Goal: Task Accomplishment & Management: Manage account settings

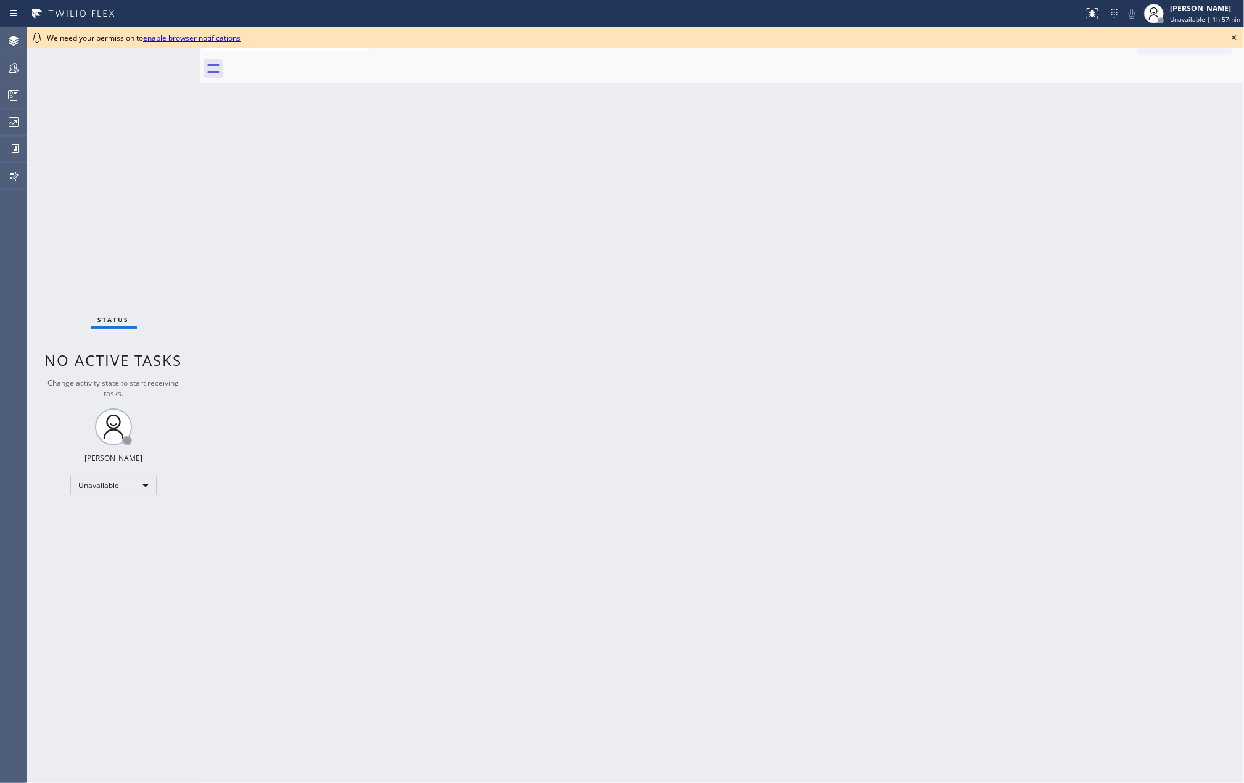
click at [1229, 36] on icon at bounding box center [1234, 37] width 15 height 15
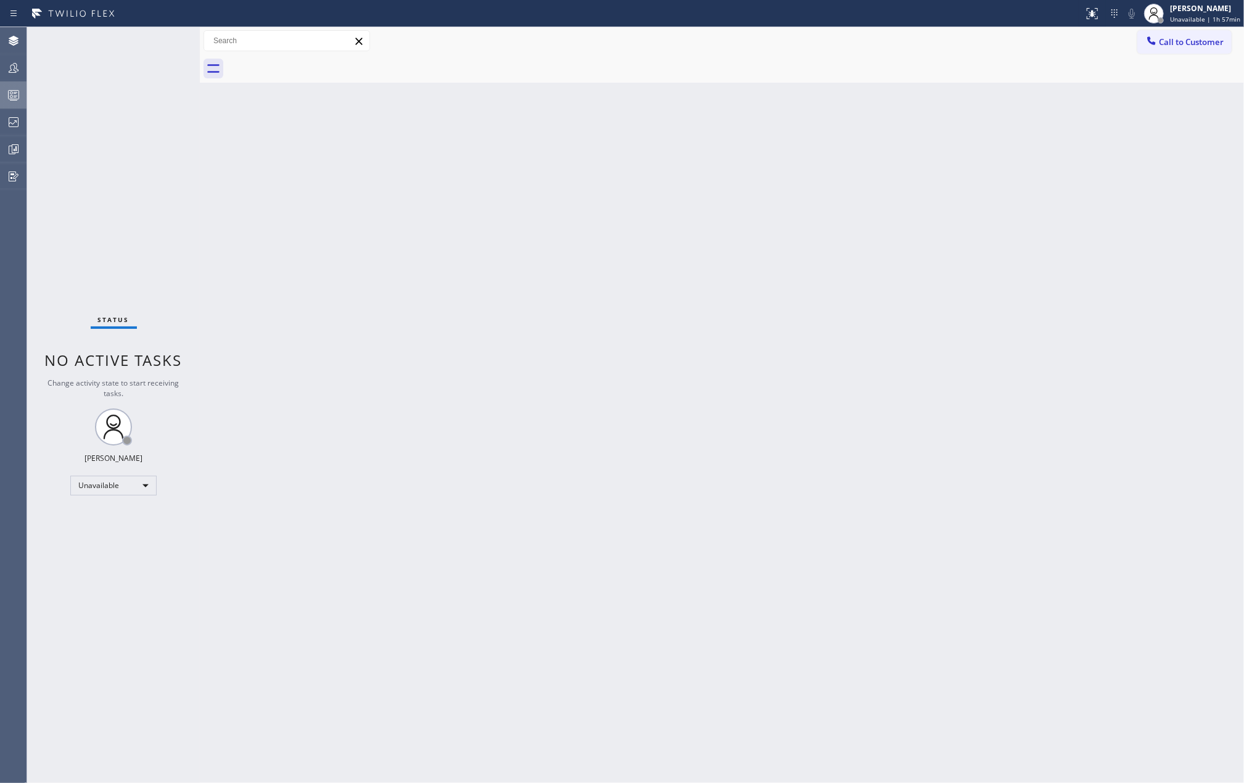
click at [12, 85] on div at bounding box center [13, 95] width 27 height 25
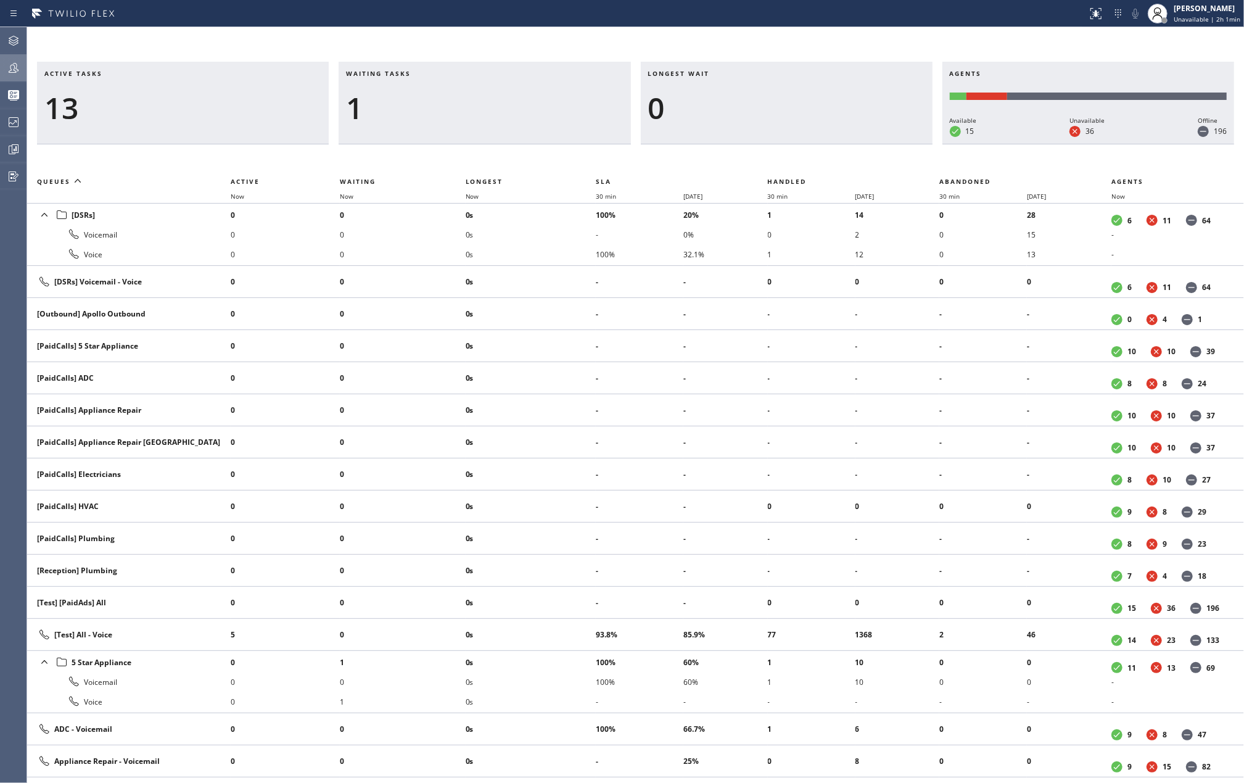
click at [8, 72] on icon at bounding box center [13, 67] width 15 height 15
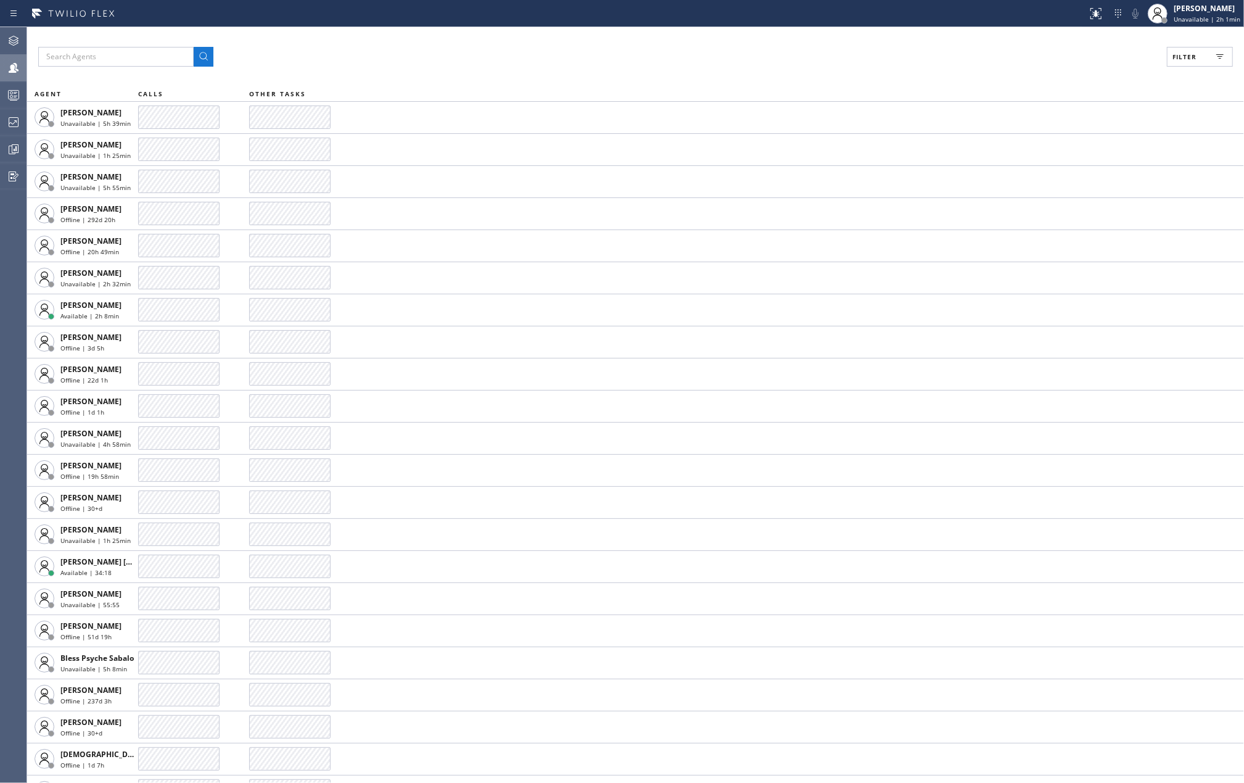
click at [1182, 52] on span "Filter" at bounding box center [1185, 56] width 24 height 9
click at [1062, 146] on input "Available" at bounding box center [1064, 145] width 15 height 15
checkbox input "true"
click at [1067, 181] on input "Break" at bounding box center [1064, 185] width 15 height 15
checkbox input "true"
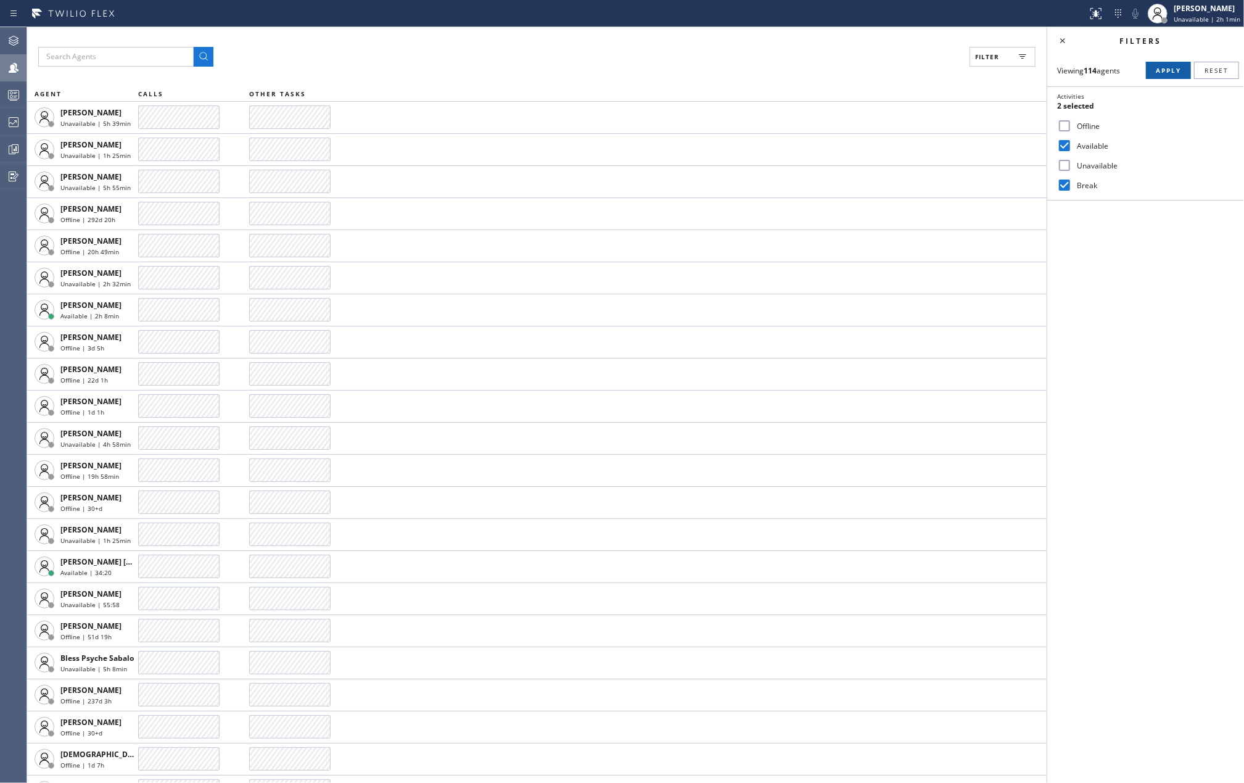
click at [1156, 72] on span "Apply" at bounding box center [1168, 70] width 25 height 9
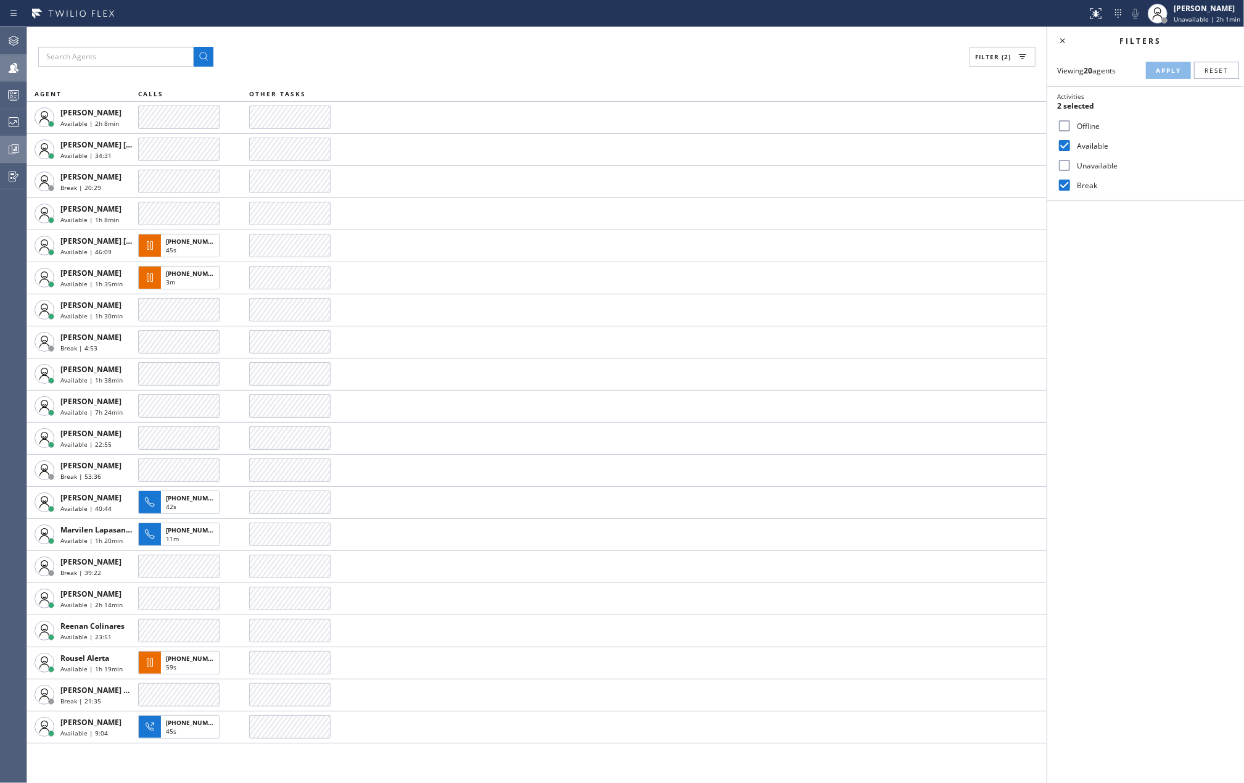
click at [6, 137] on div at bounding box center [13, 149] width 27 height 25
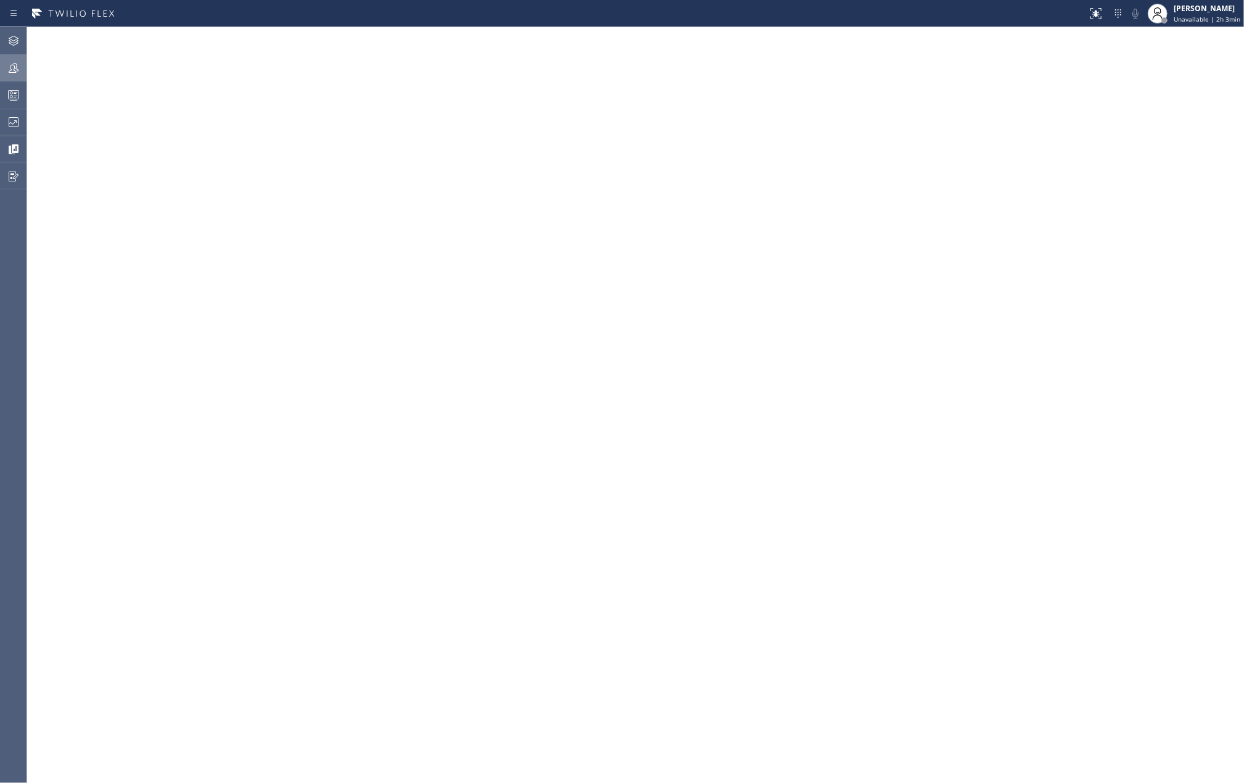
click at [20, 68] on icon at bounding box center [13, 67] width 15 height 15
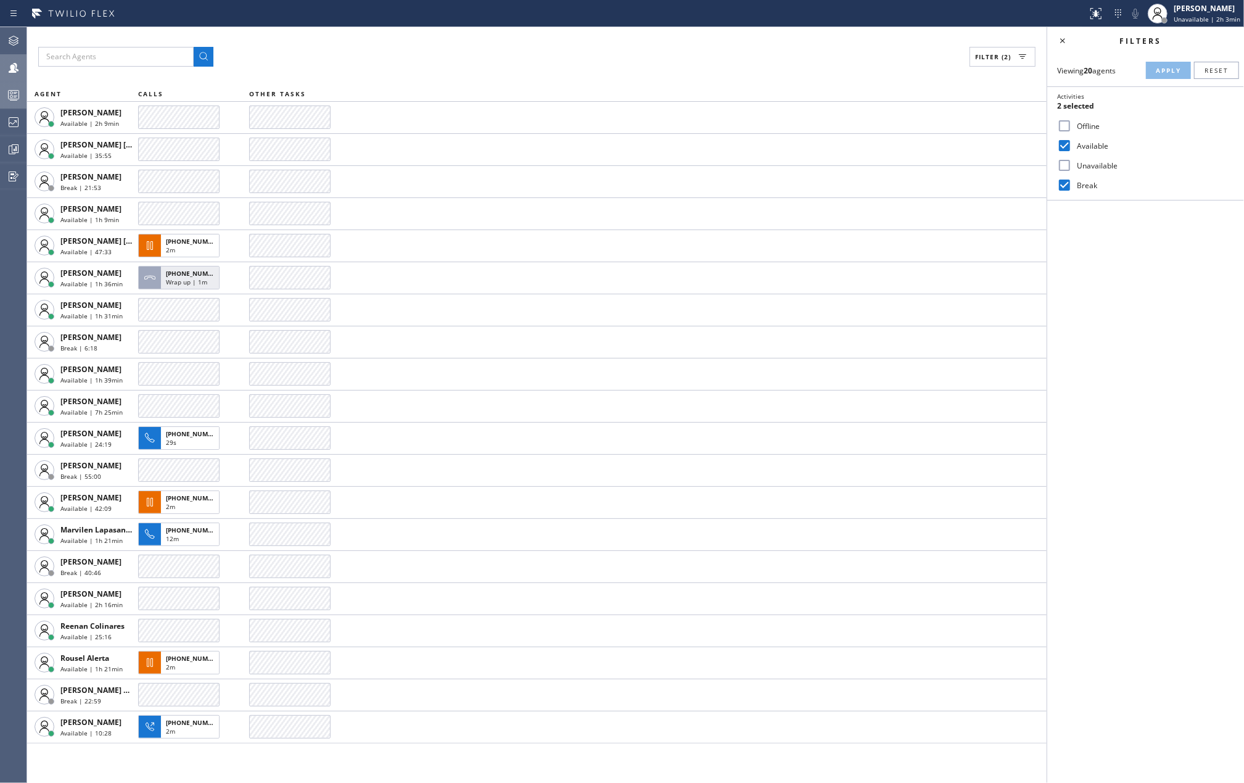
click at [15, 93] on icon at bounding box center [13, 95] width 15 height 15
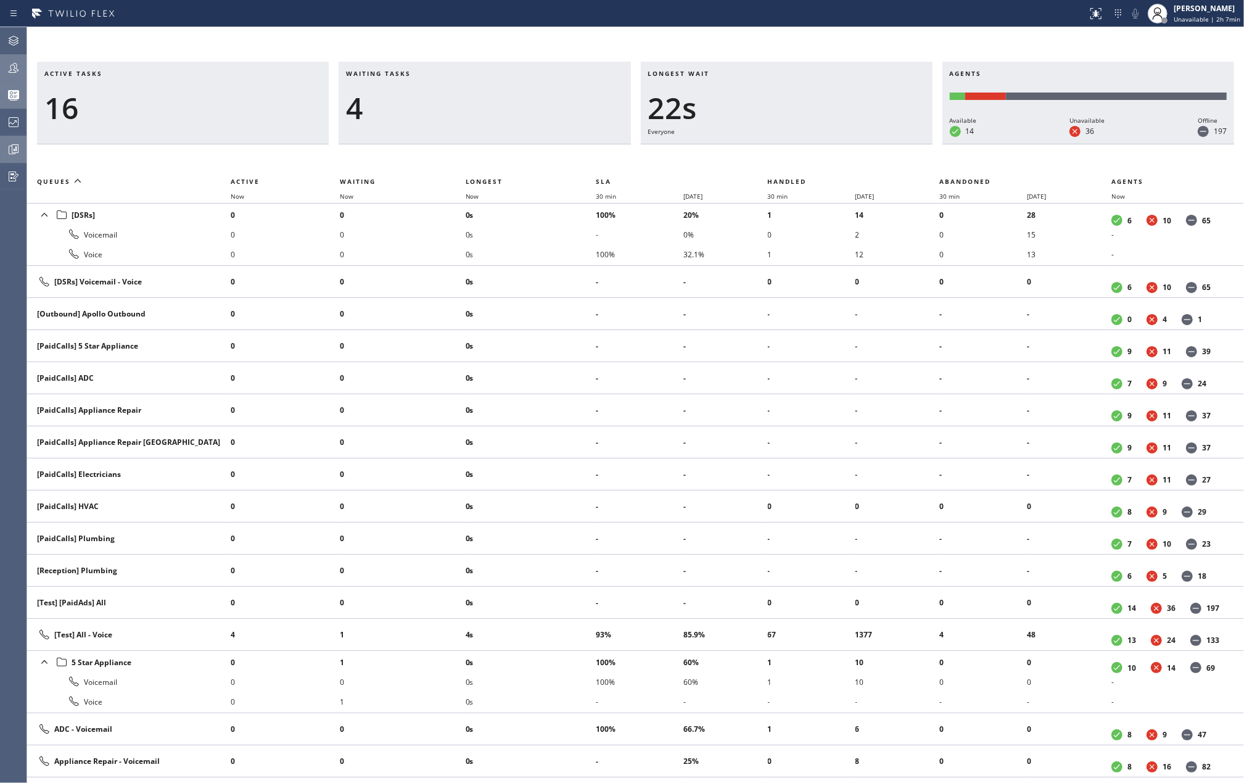
click at [10, 152] on icon at bounding box center [13, 149] width 15 height 15
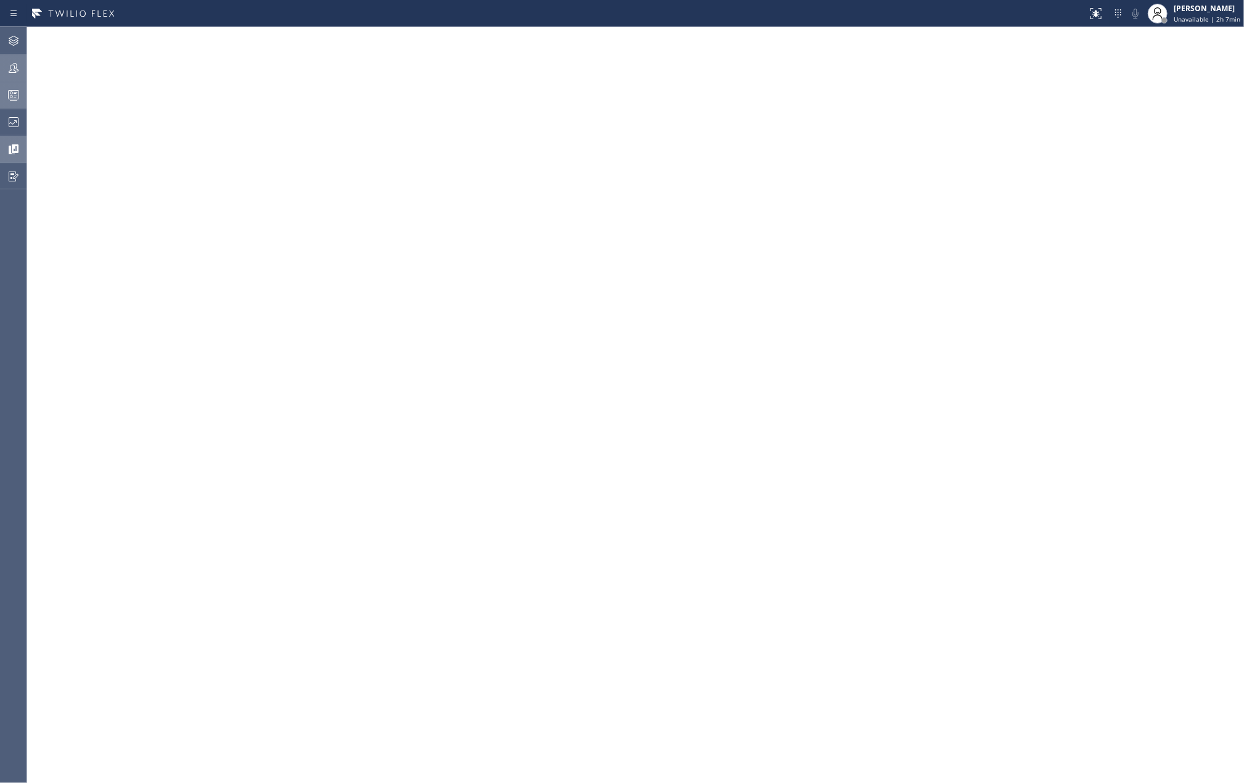
click at [10, 94] on icon at bounding box center [13, 95] width 15 height 15
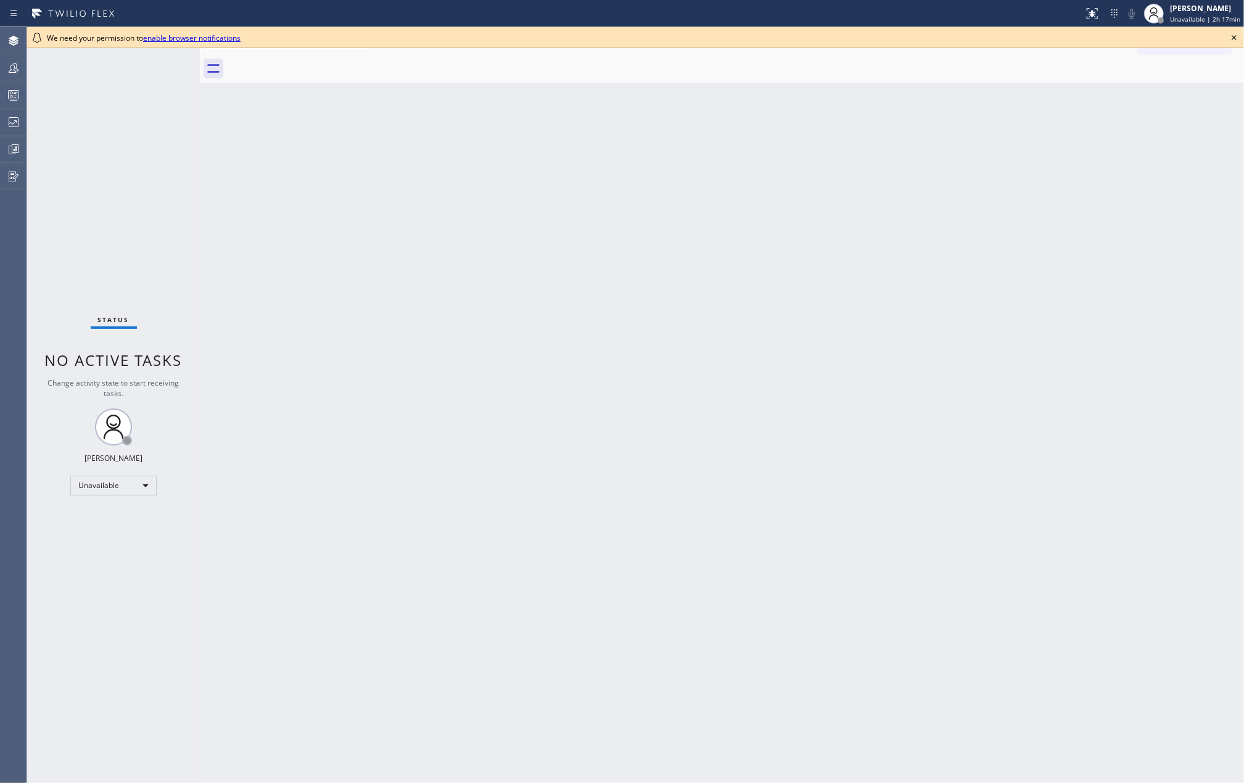
click at [1234, 38] on icon at bounding box center [1234, 37] width 5 height 5
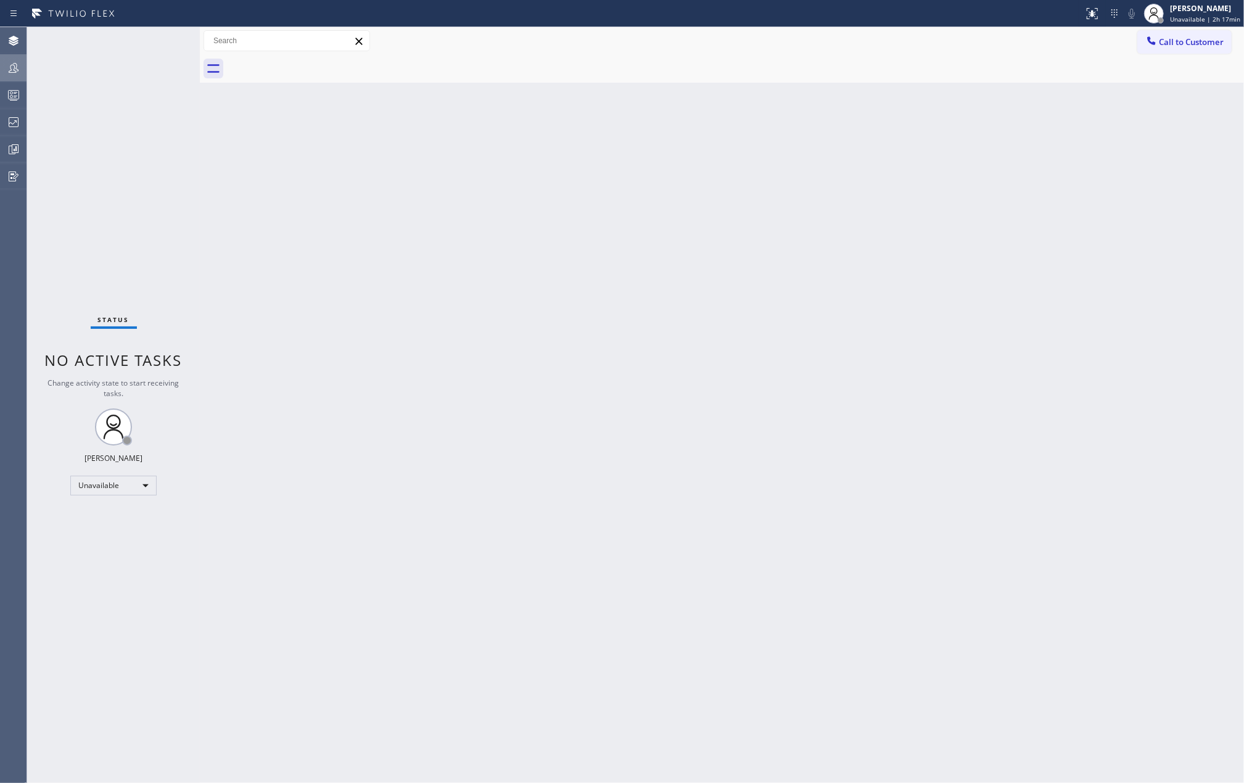
click at [16, 75] on icon at bounding box center [13, 67] width 15 height 15
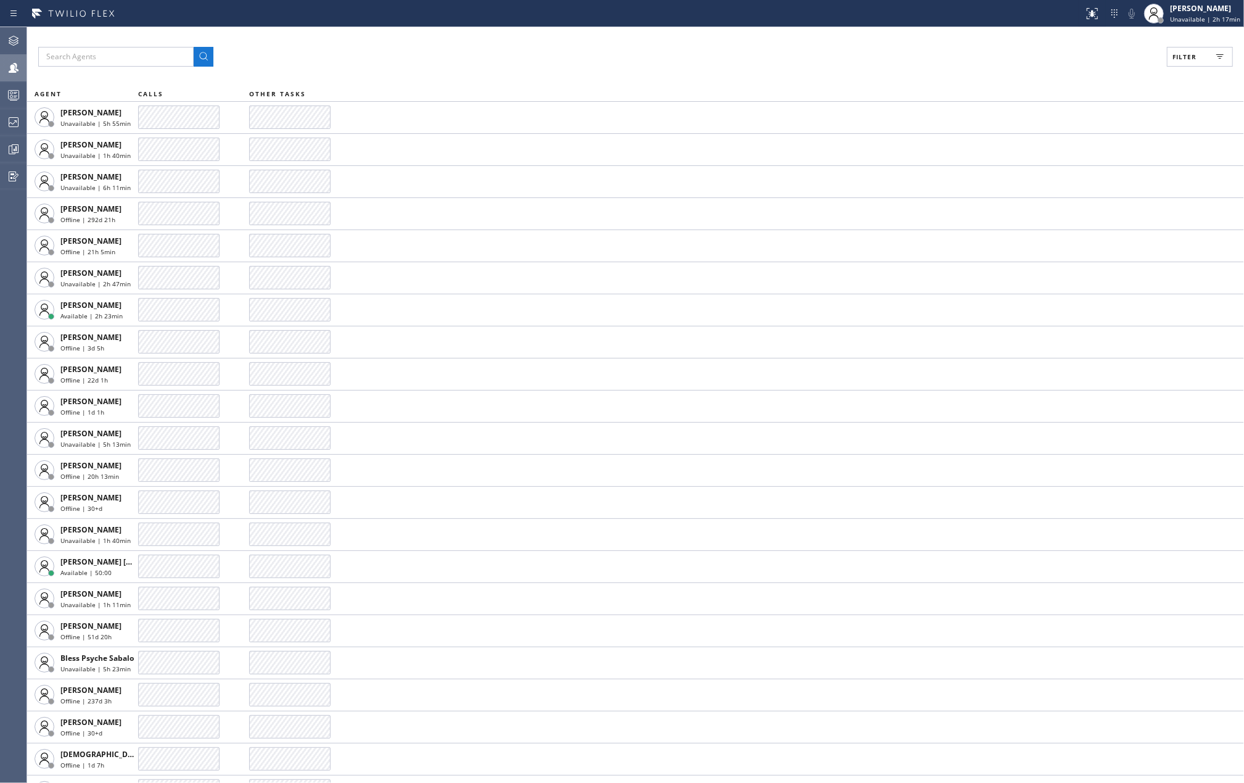
click at [1205, 52] on button "Filter" at bounding box center [1200, 57] width 66 height 20
click at [1066, 141] on input "Available" at bounding box center [1064, 145] width 15 height 15
checkbox input "true"
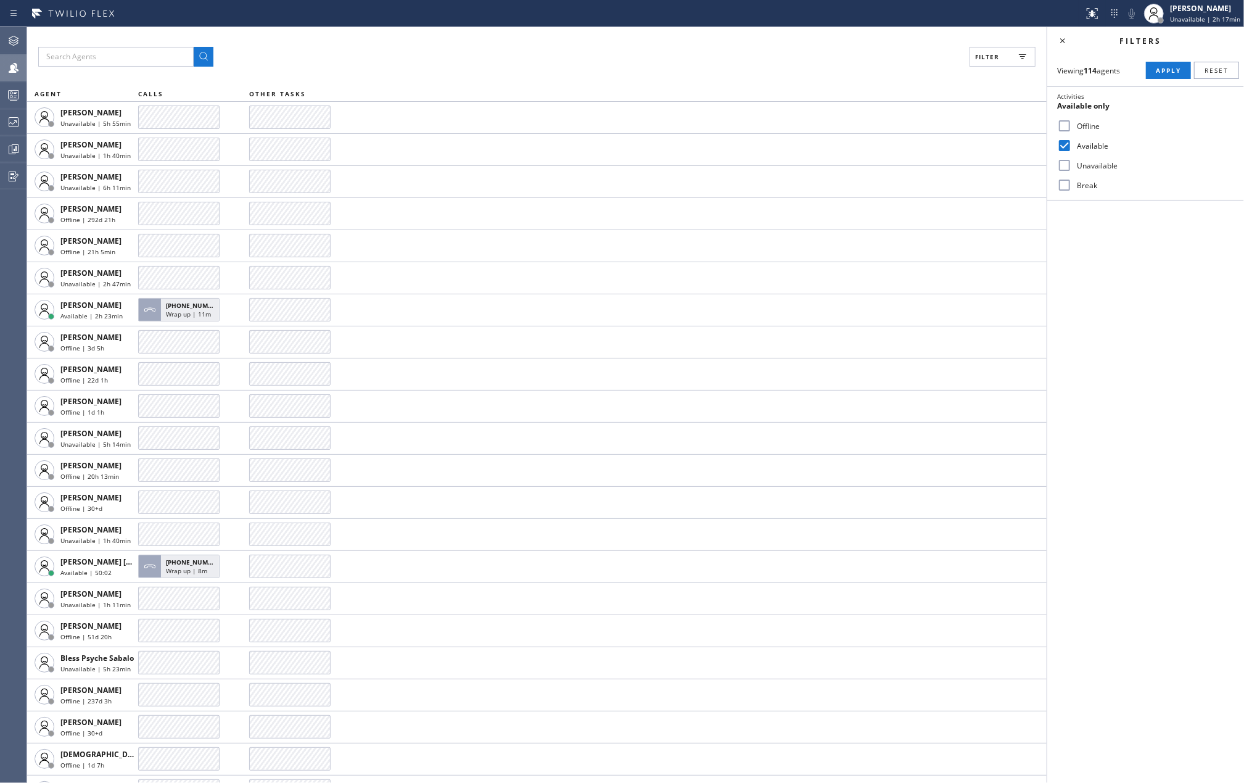
click at [1059, 188] on input "Break" at bounding box center [1064, 185] width 15 height 15
checkbox input "true"
click at [1163, 72] on span "Apply" at bounding box center [1168, 70] width 25 height 9
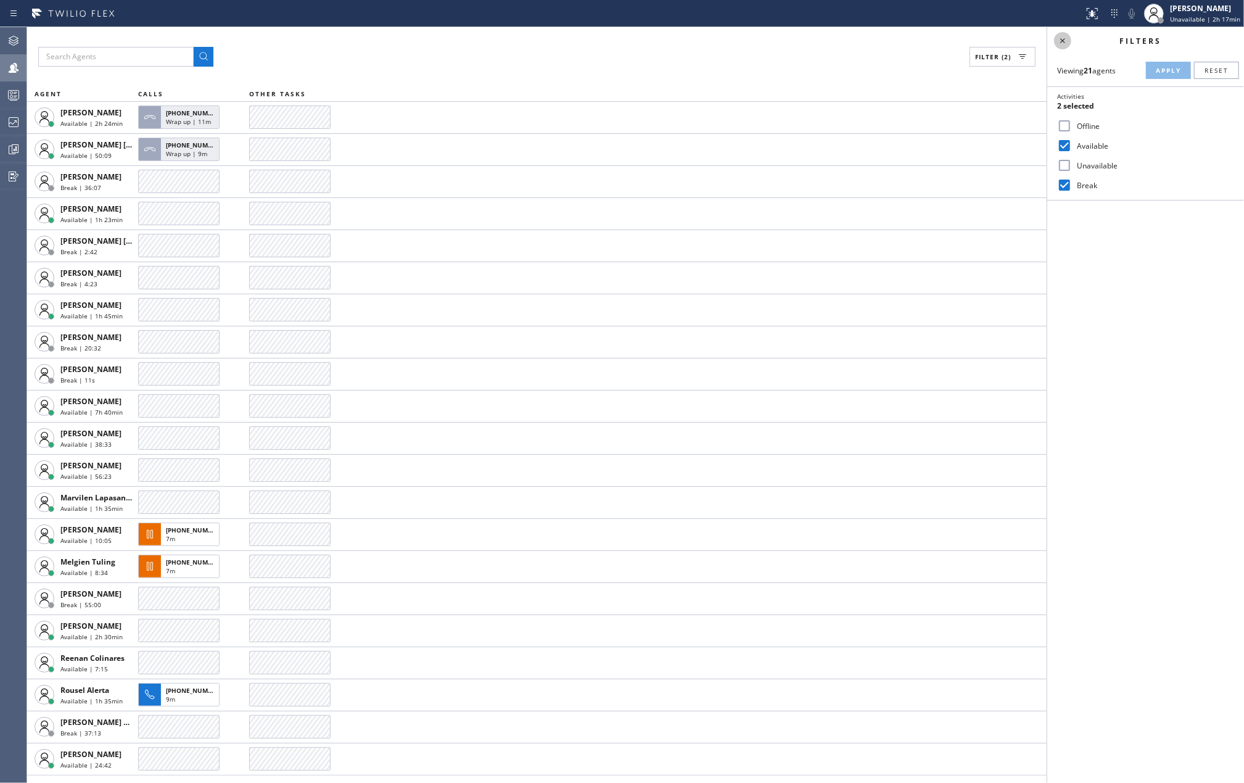
click at [1062, 41] on icon at bounding box center [1062, 40] width 15 height 15
click at [301, 49] on div "Filter (2)" at bounding box center [635, 57] width 1195 height 20
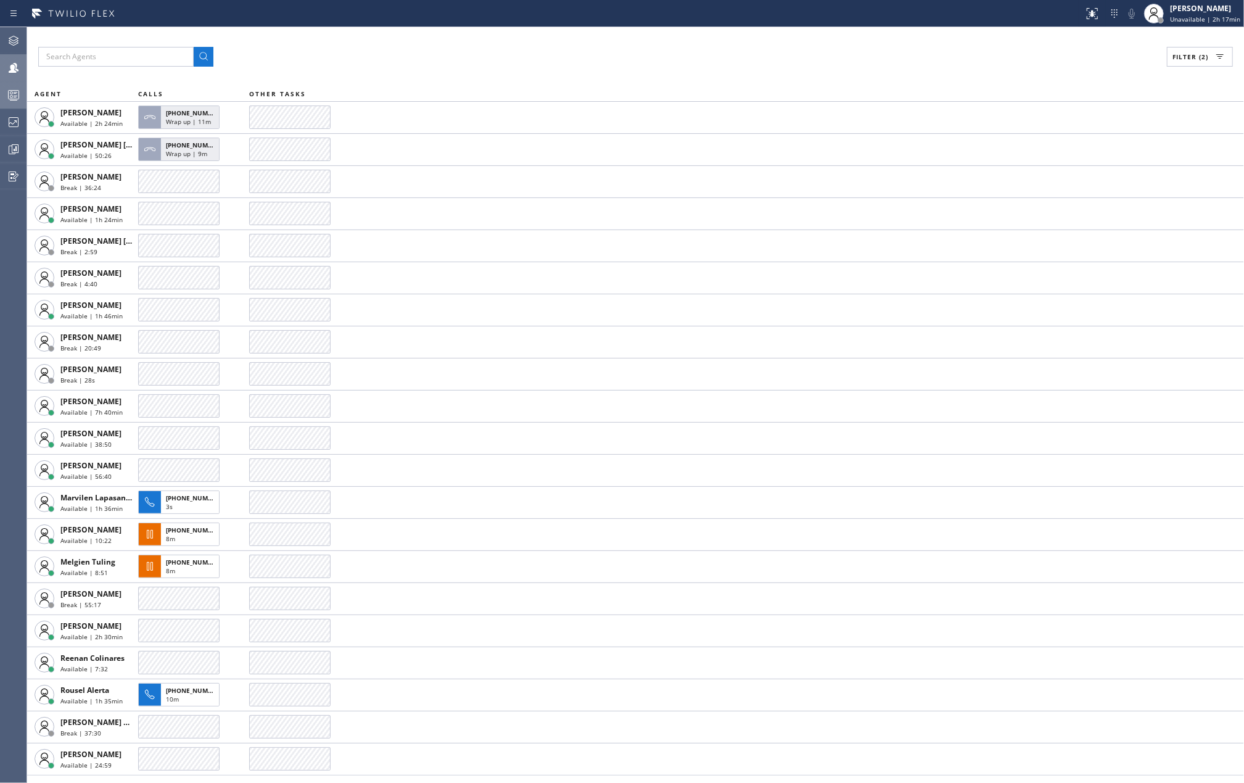
click at [17, 94] on icon at bounding box center [13, 95] width 15 height 15
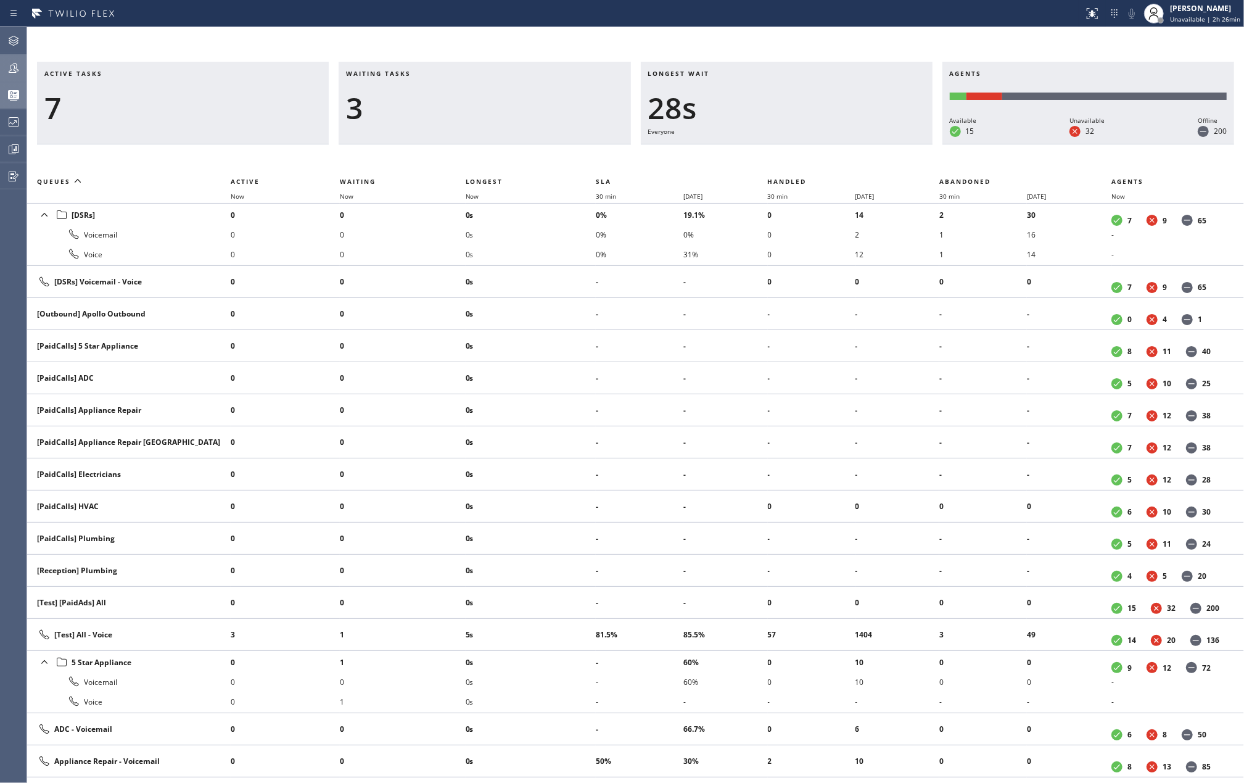
click at [311, 85] on h3 "Active tasks" at bounding box center [182, 78] width 277 height 19
click at [7, 72] on icon at bounding box center [13, 67] width 15 height 15
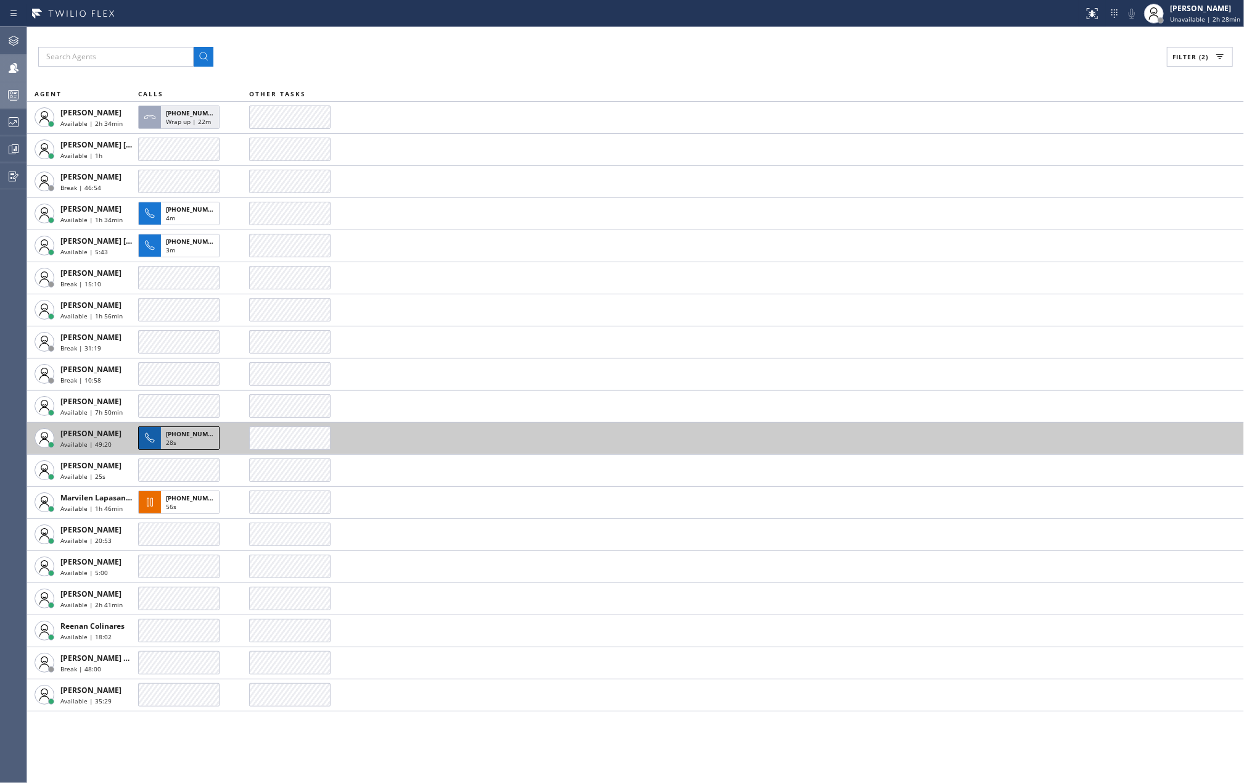
click at [176, 433] on span "+16618161787" at bounding box center [194, 433] width 56 height 9
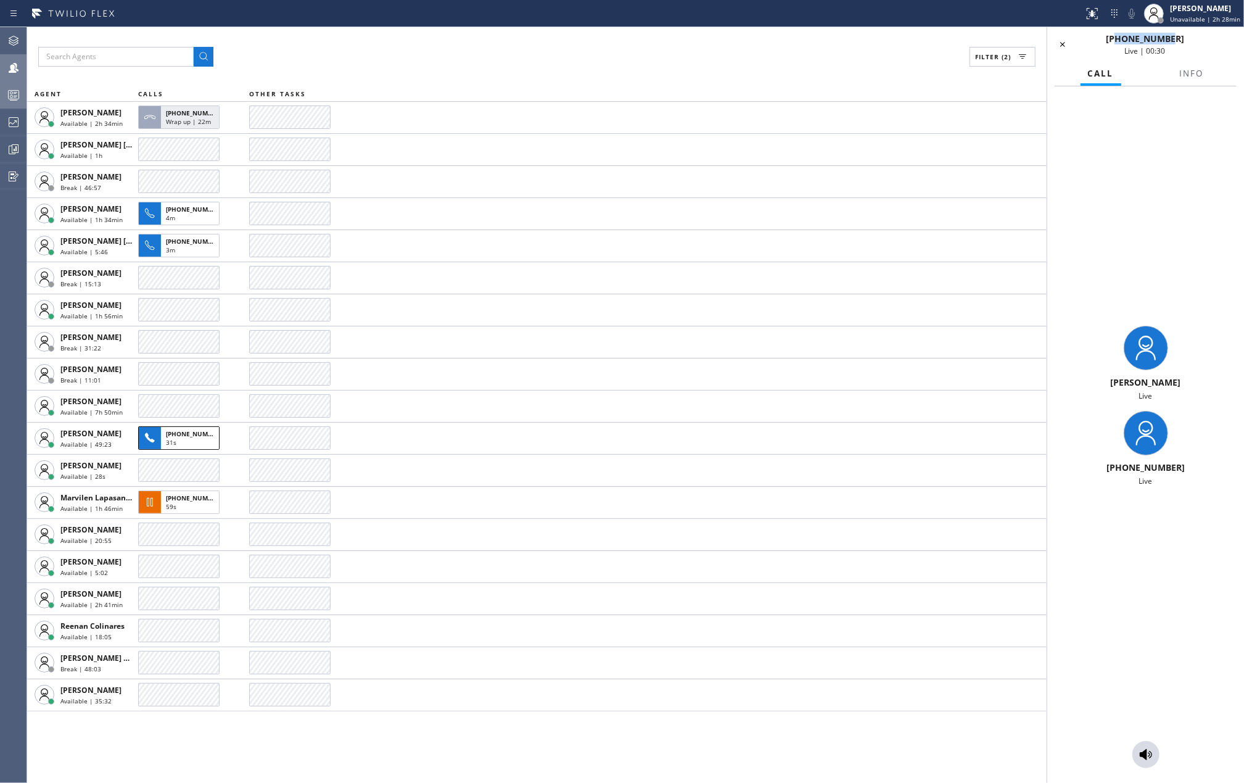
drag, startPoint x: 1177, startPoint y: 40, endPoint x: 1126, endPoint y: 40, distance: 50.6
click at [1126, 40] on div "+16618161787 Live | 00:30" at bounding box center [1145, 44] width 135 height 23
copy span "6618161787"
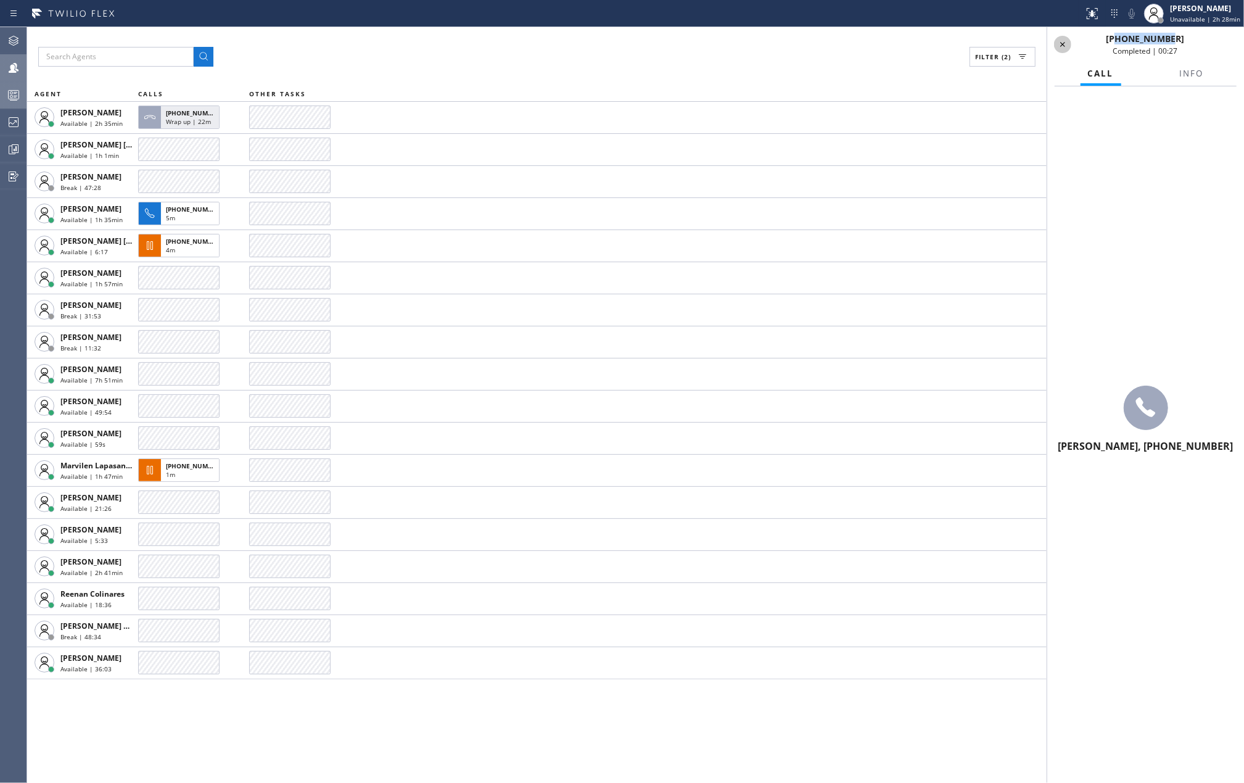
click at [1062, 38] on icon at bounding box center [1062, 44] width 15 height 15
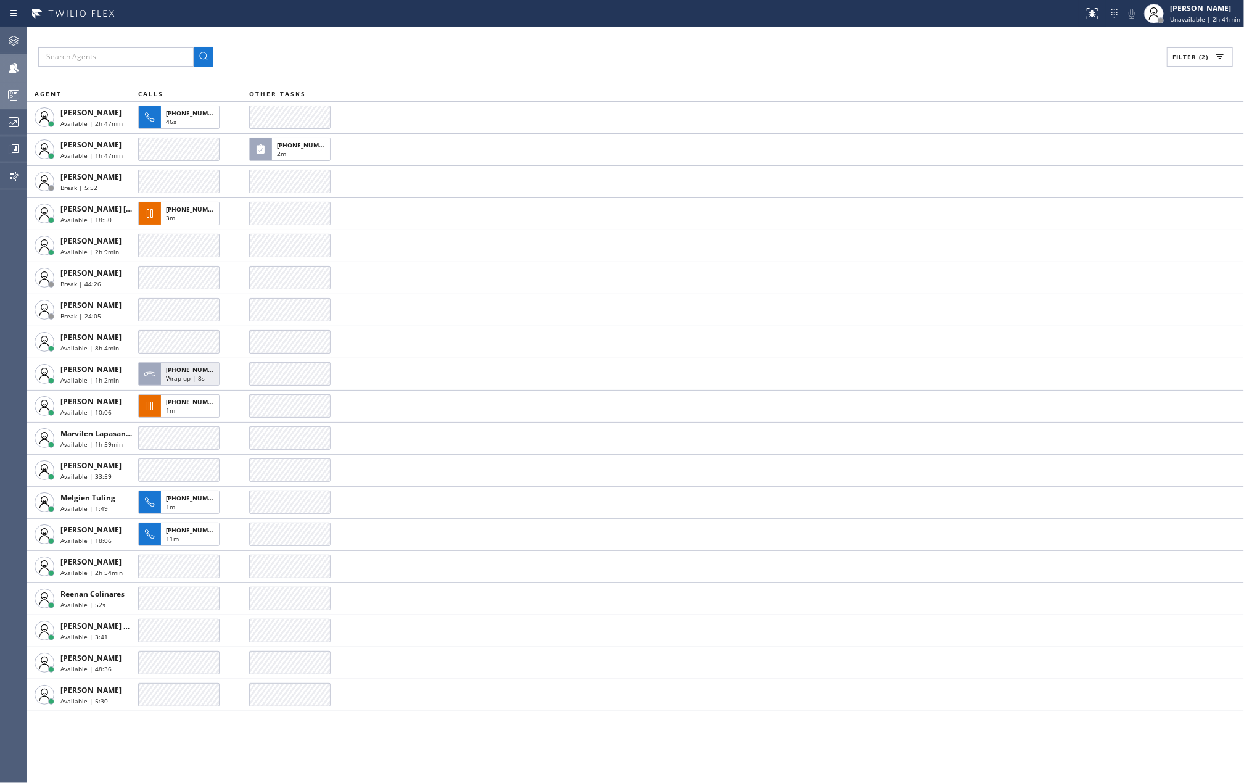
click at [571, 75] on div "Filter (2) AGENT CALLS OTHER TASKS Amir Asamov Available | 2h 47min +1303884202…" at bounding box center [635, 405] width 1217 height 756
click at [15, 91] on icon at bounding box center [13, 95] width 15 height 15
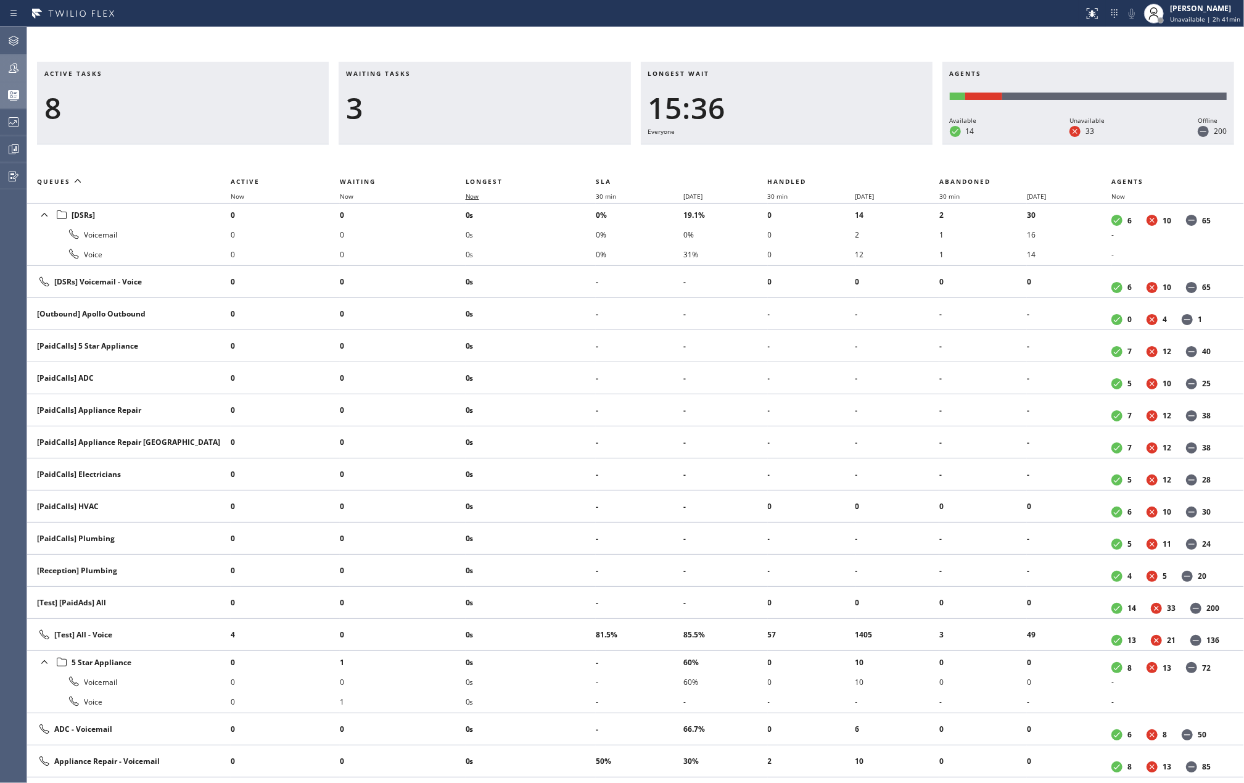
click at [479, 199] on span "Now" at bounding box center [473, 196] width 14 height 9
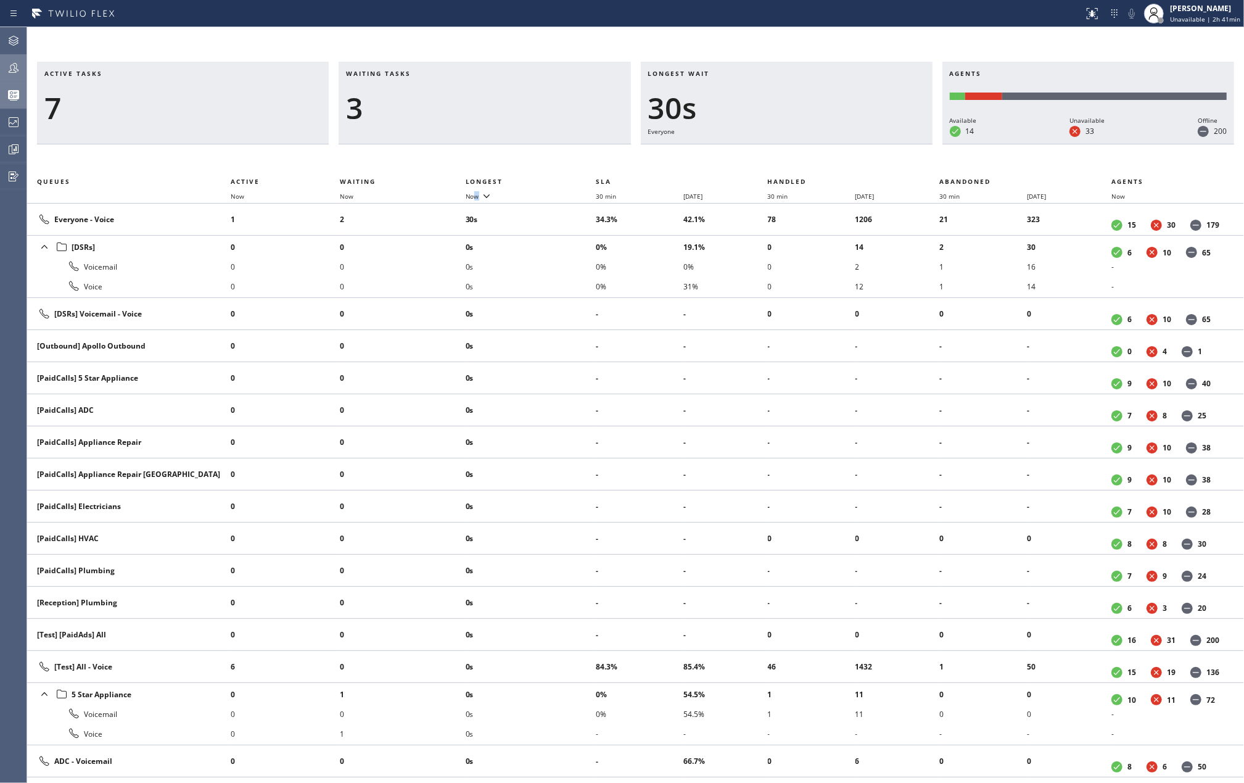
click at [431, 25] on div "Status report No issues detected If you experience an issue, please download th…" at bounding box center [622, 13] width 1244 height 27
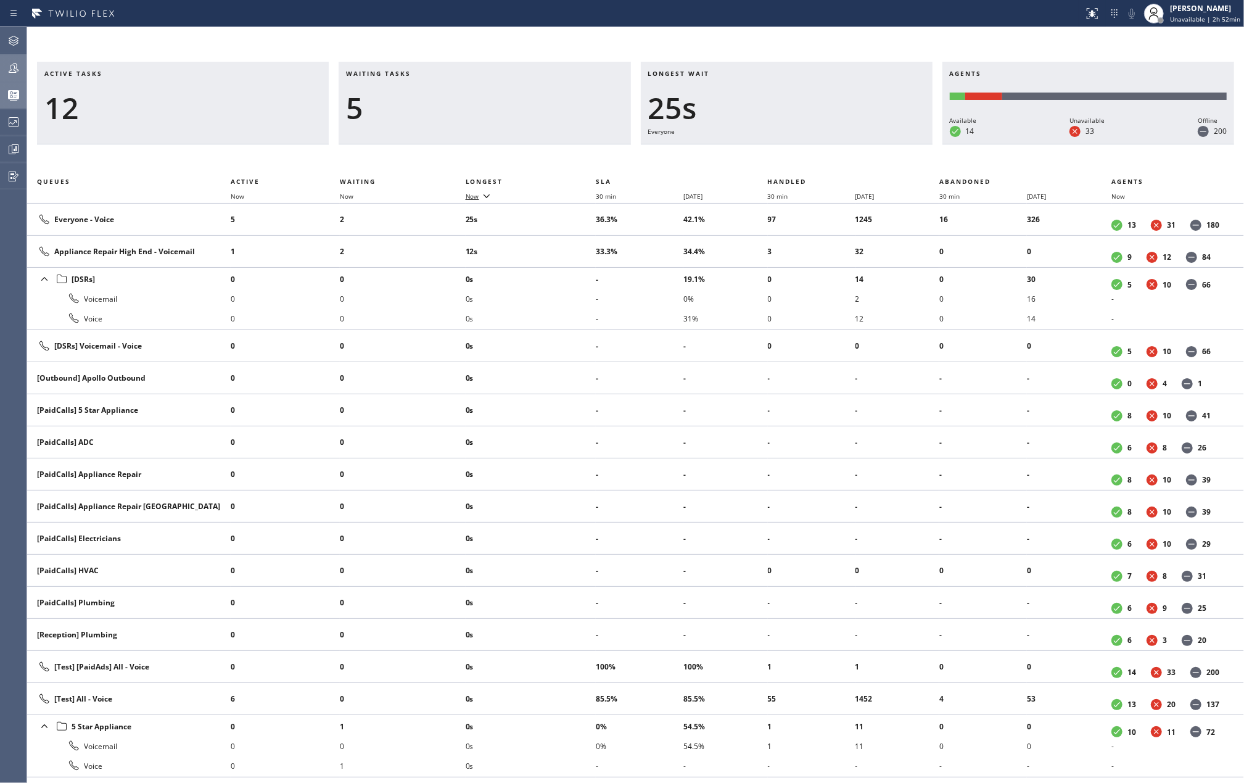
click at [477, 194] on span "Now" at bounding box center [473, 196] width 14 height 9
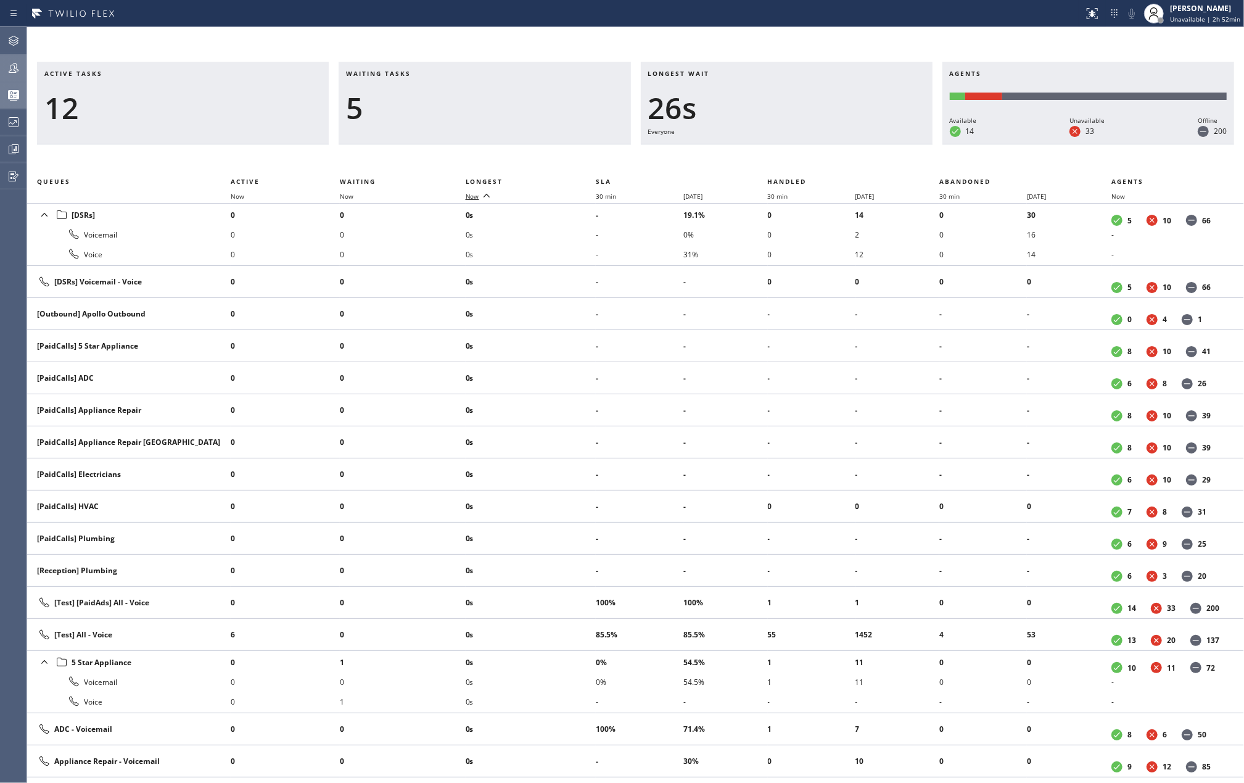
click at [477, 194] on span "Now" at bounding box center [473, 196] width 14 height 9
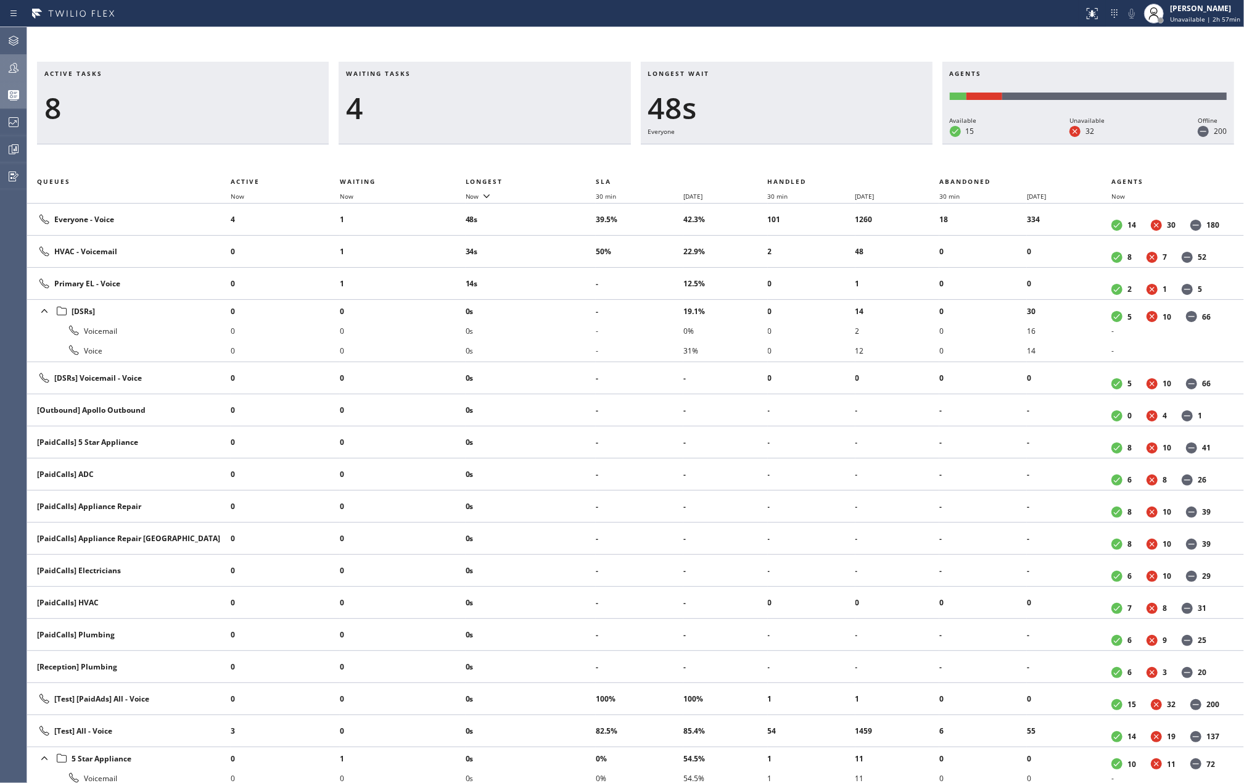
click at [11, 76] on div at bounding box center [13, 68] width 27 height 25
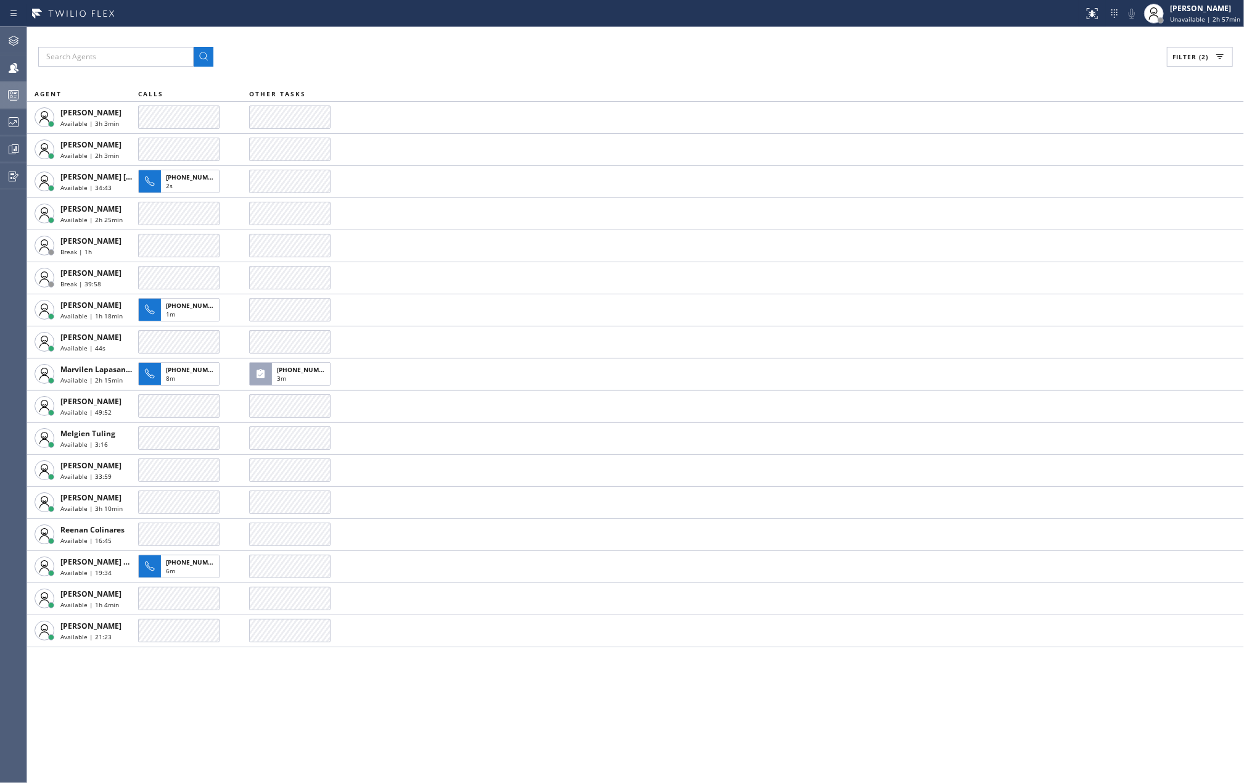
click at [14, 89] on icon at bounding box center [13, 95] width 15 height 15
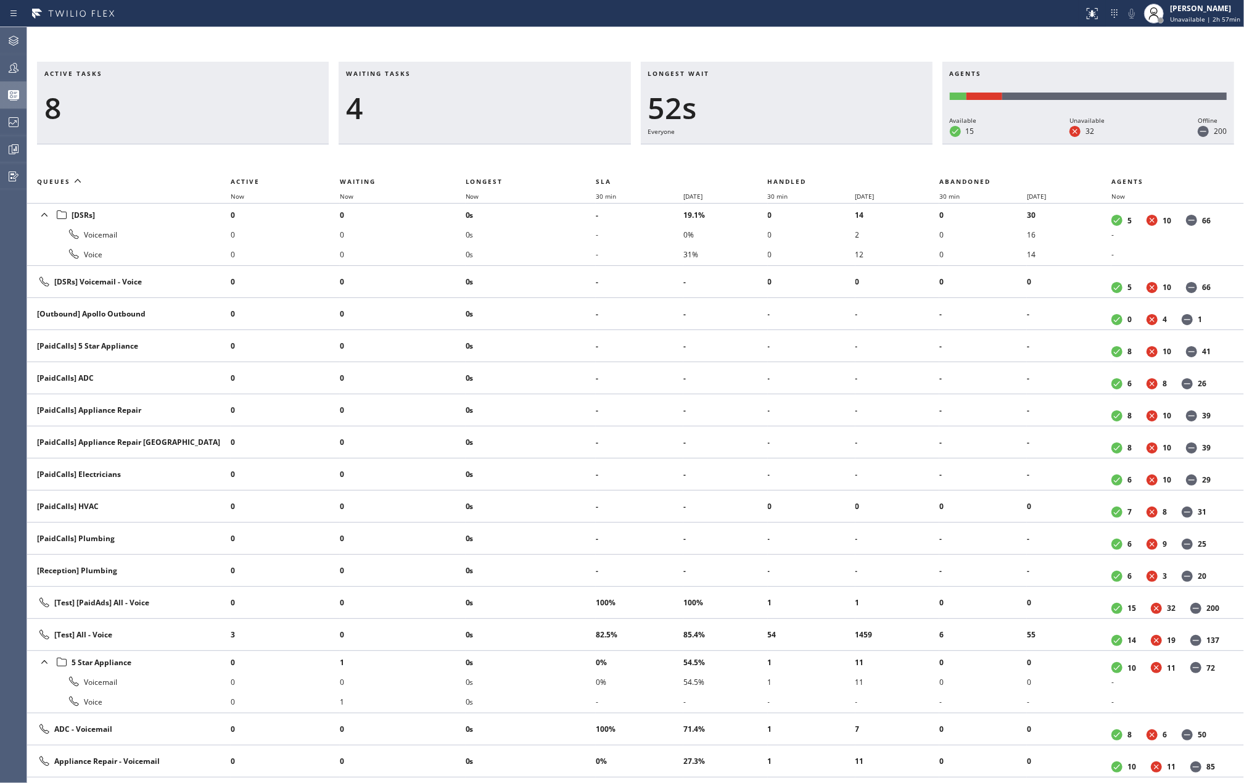
click at [466, 196] on th "Now" at bounding box center [403, 196] width 126 height 15
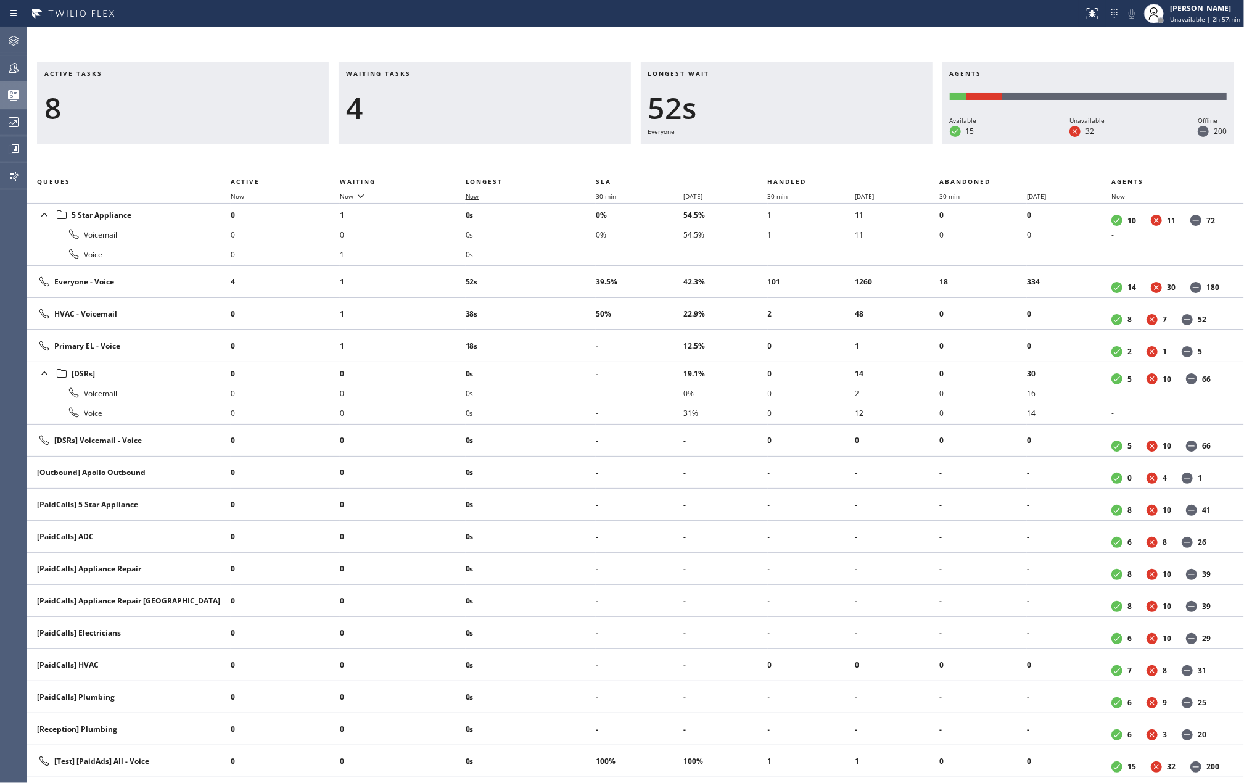
click at [470, 195] on span "Now" at bounding box center [473, 196] width 14 height 9
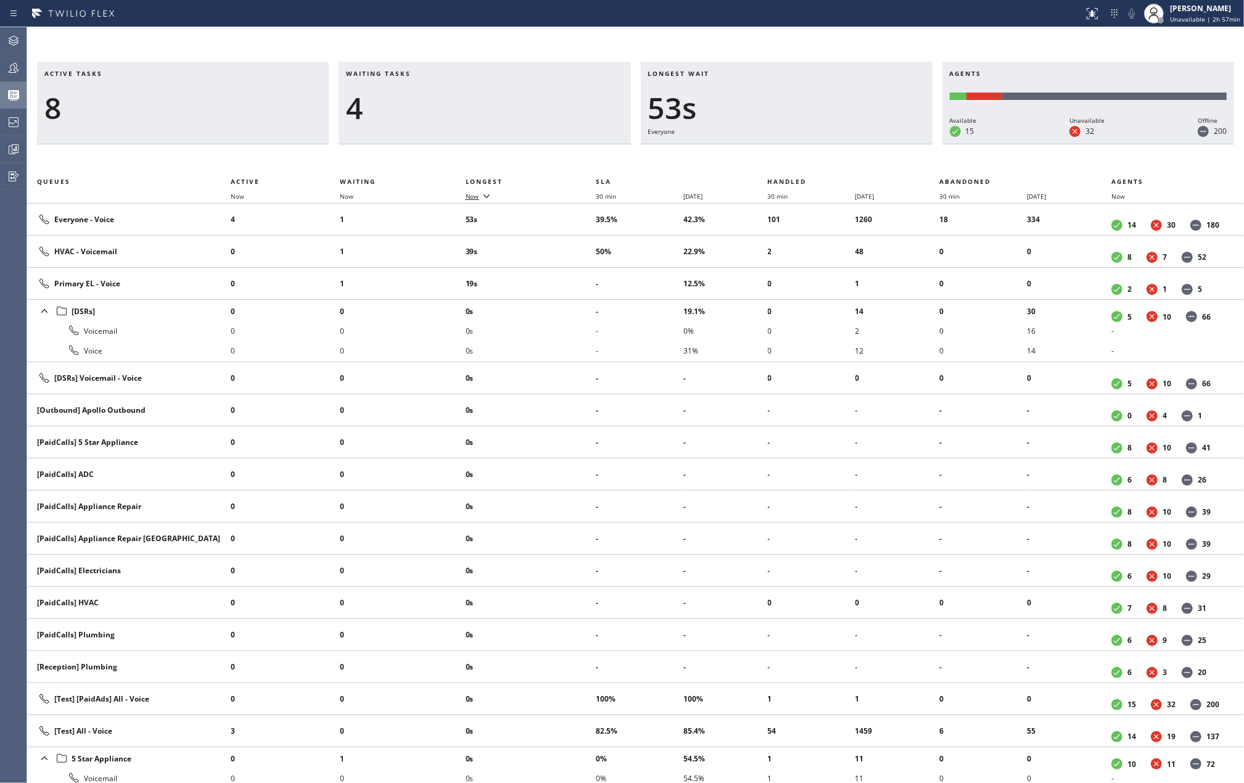
click at [470, 195] on span "Now" at bounding box center [473, 196] width 14 height 9
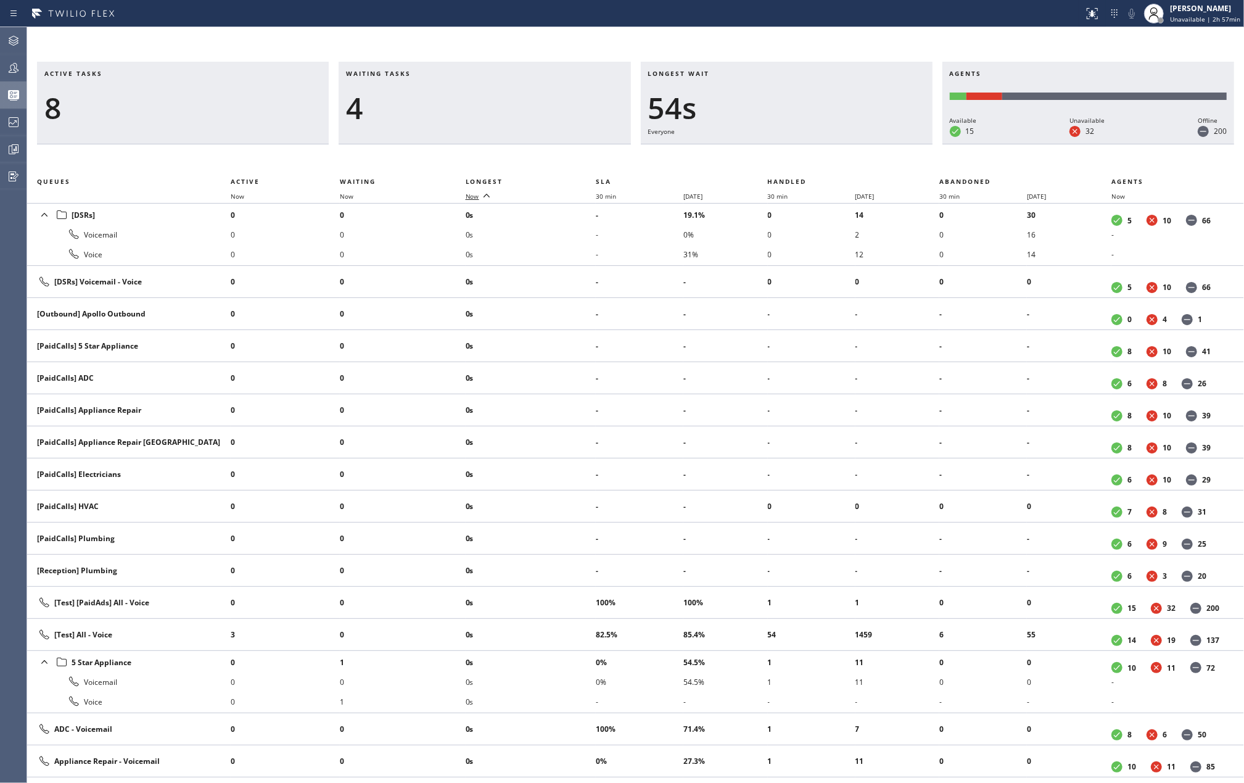
click at [470, 195] on span "Now" at bounding box center [473, 196] width 14 height 9
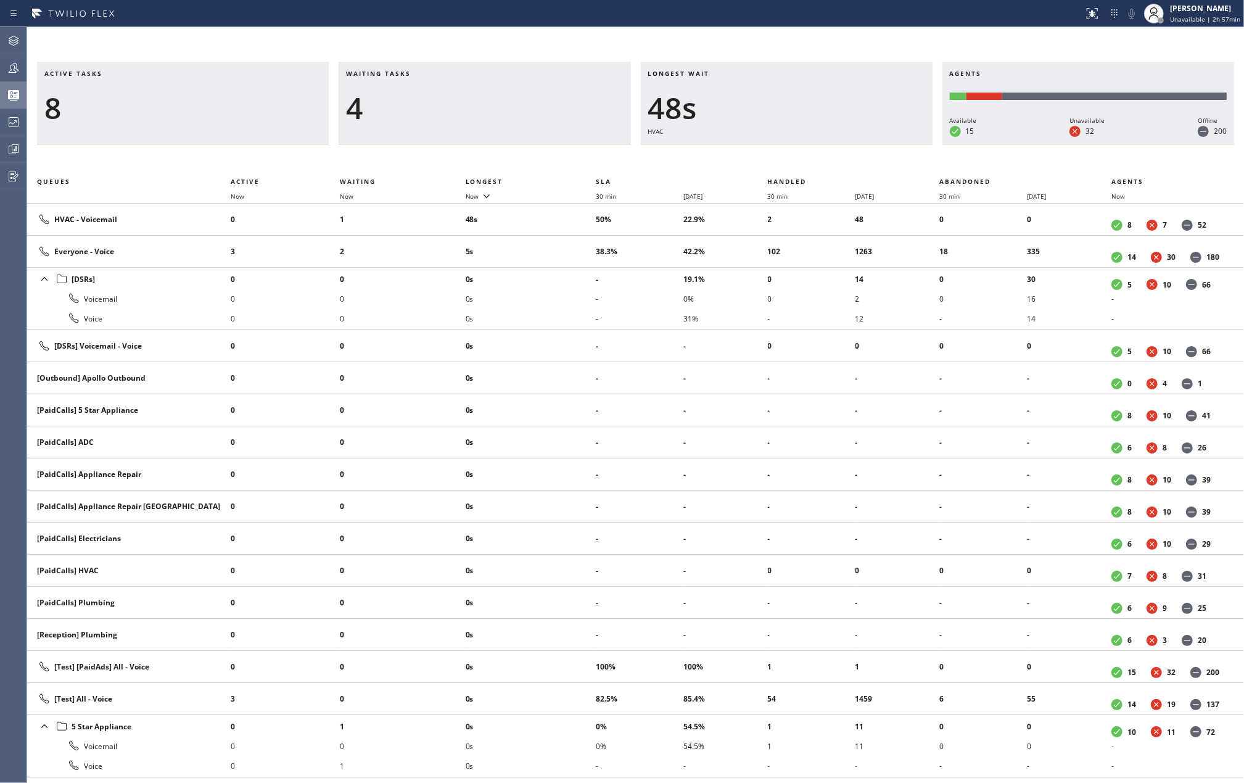
click at [12, 67] on icon at bounding box center [13, 67] width 15 height 15
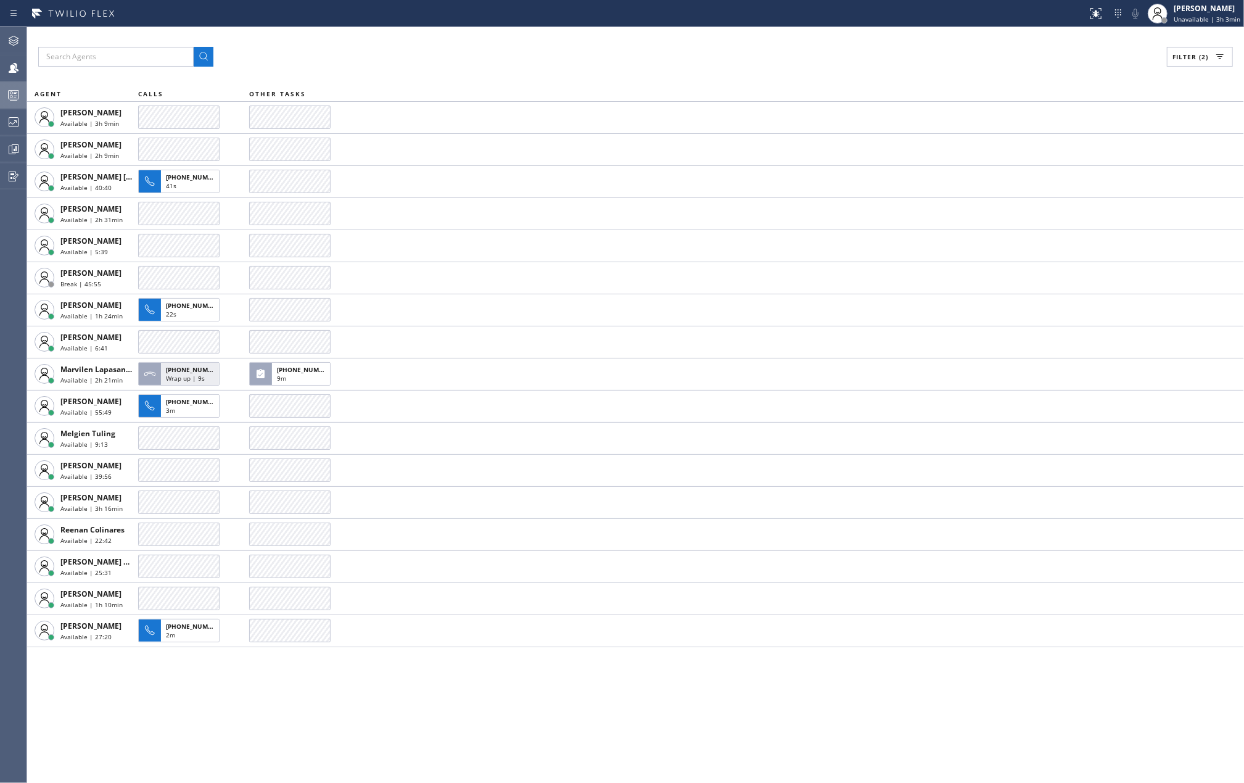
click at [10, 91] on rect at bounding box center [14, 95] width 10 height 9
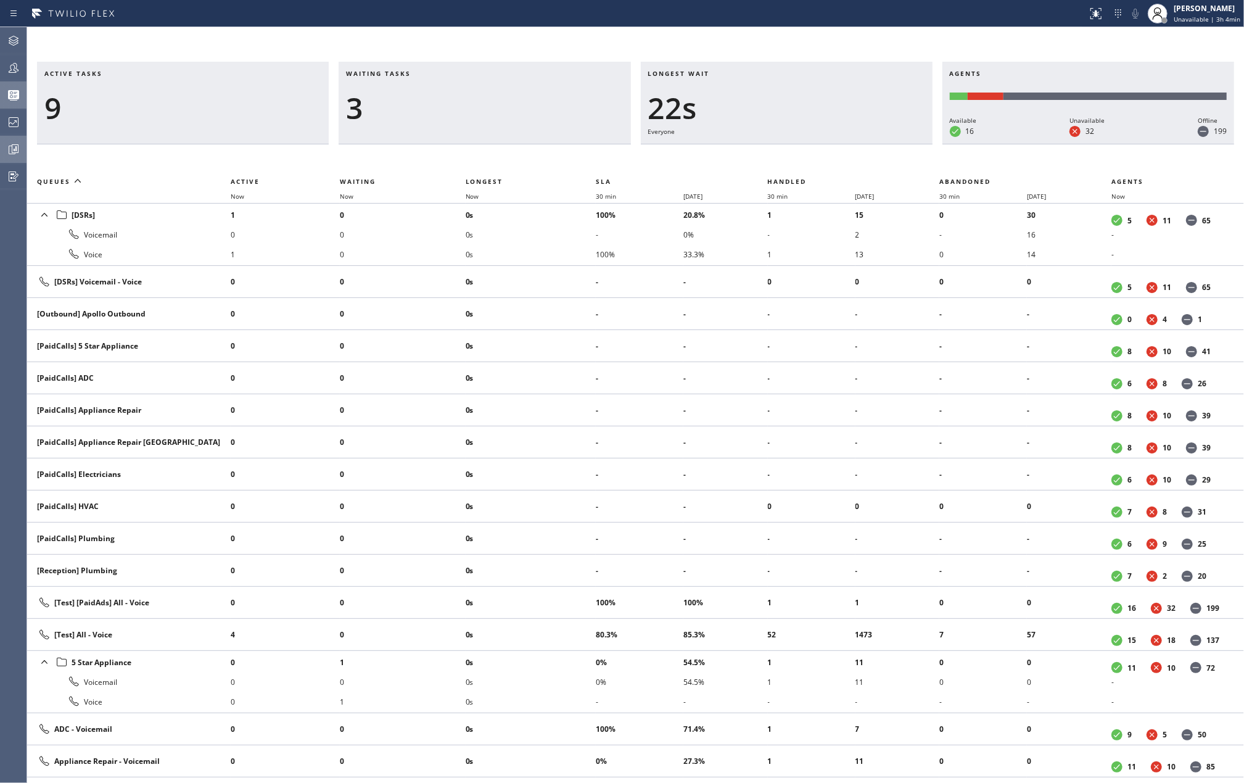
click at [11, 148] on icon at bounding box center [13, 149] width 15 height 15
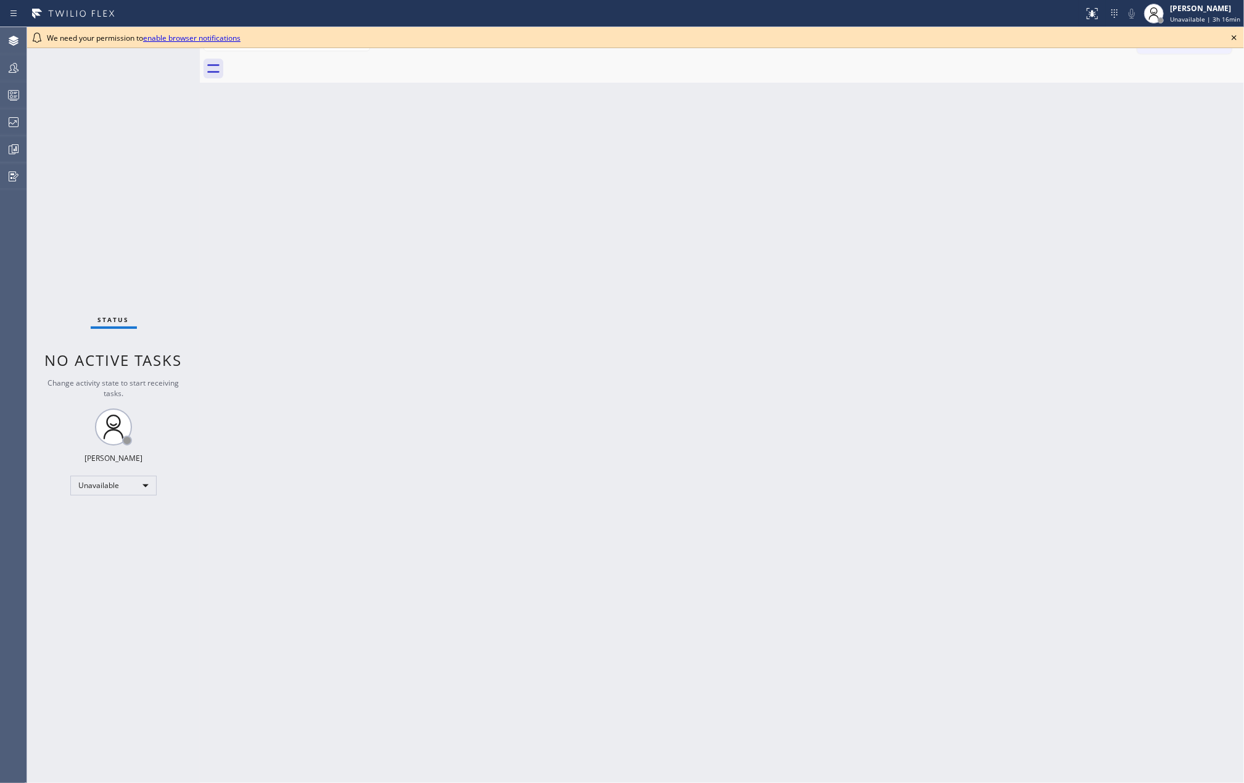
click at [1232, 39] on icon at bounding box center [1234, 37] width 5 height 5
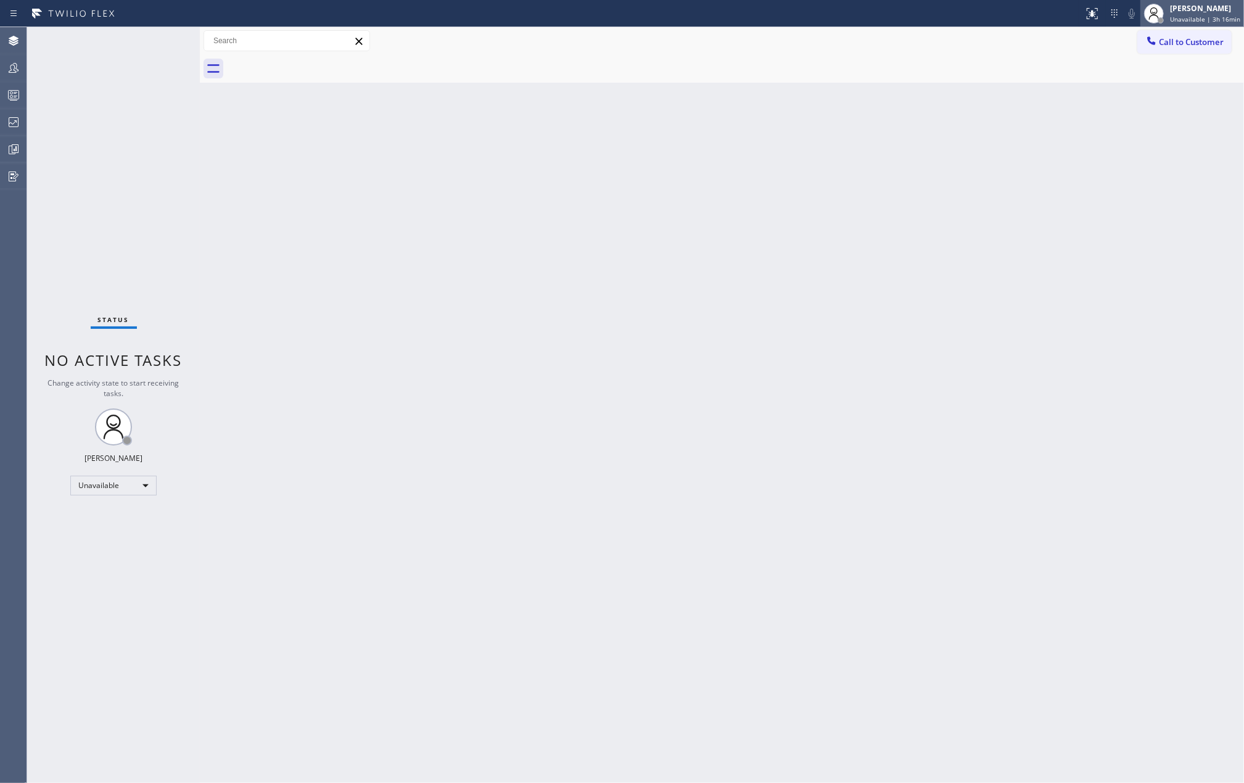
click at [1210, 18] on span "Unavailable | 3h 16min" at bounding box center [1205, 19] width 70 height 9
click at [1157, 50] on button "Offline" at bounding box center [1182, 49] width 123 height 16
click at [3, 65] on div at bounding box center [13, 67] width 27 height 15
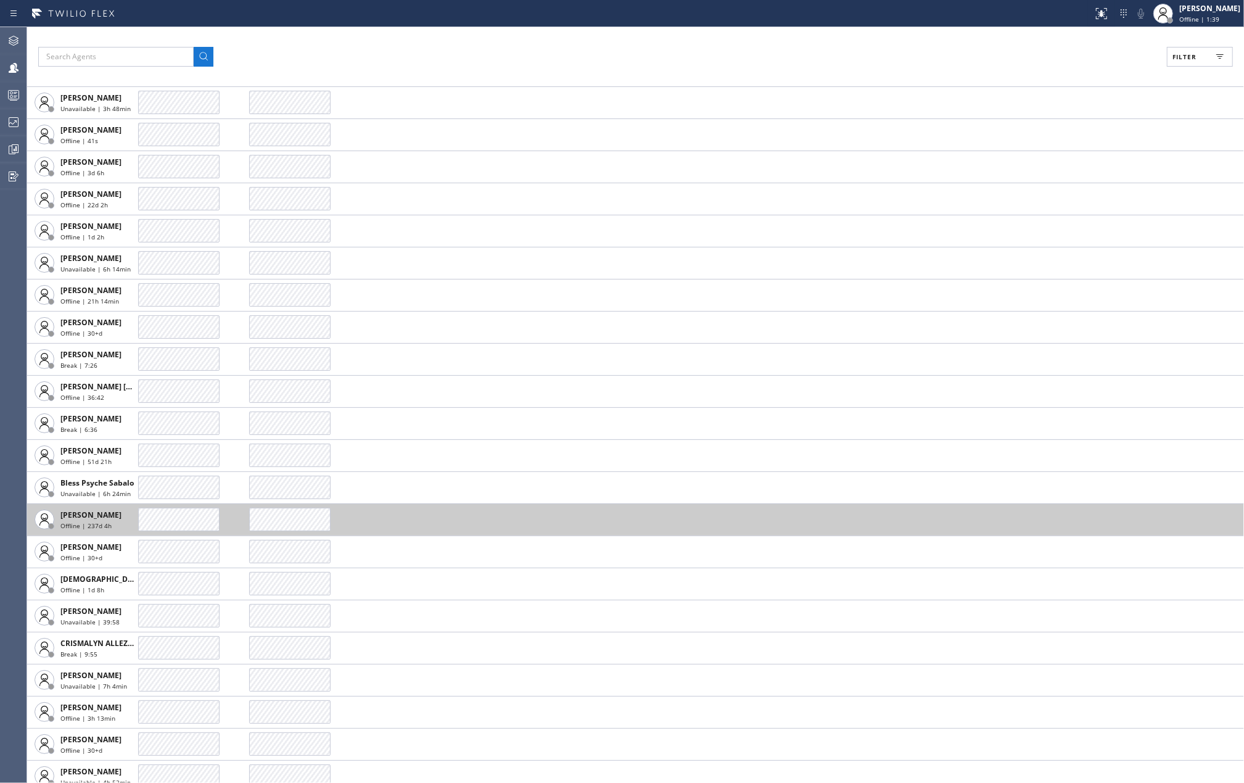
scroll to position [411, 0]
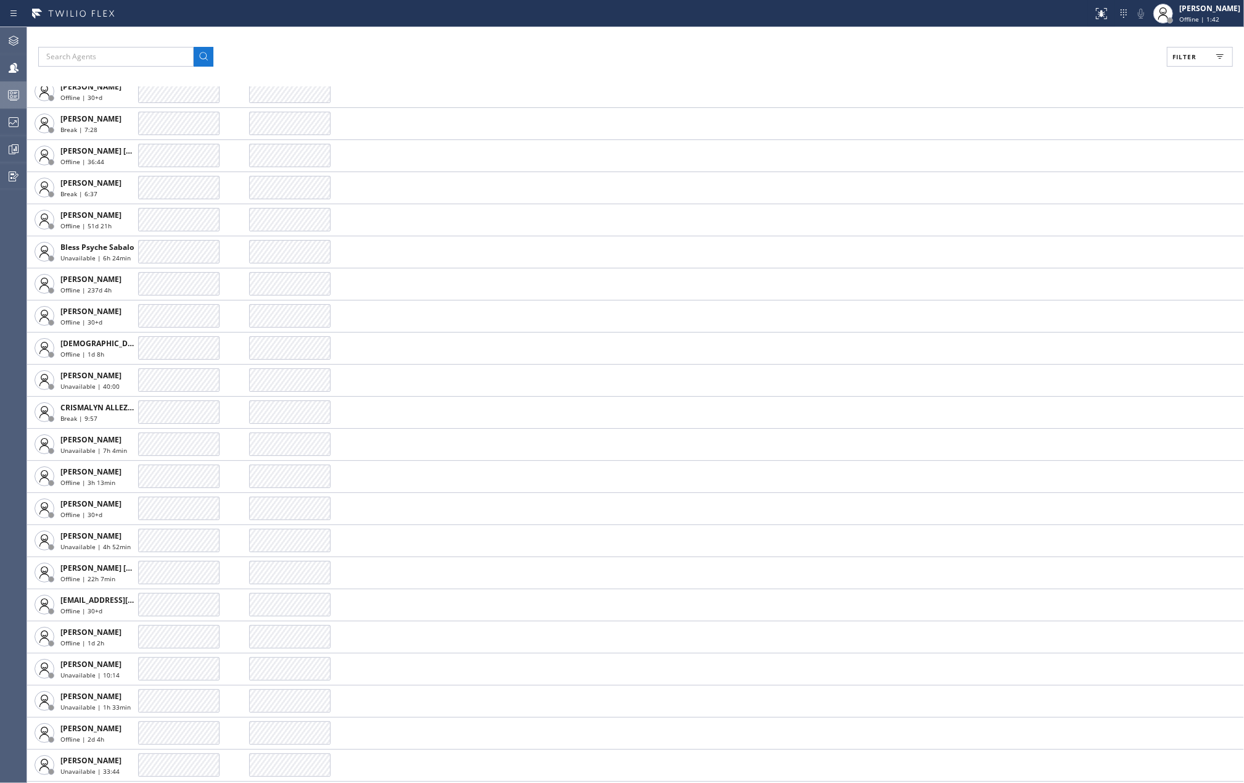
click at [6, 101] on icon at bounding box center [13, 95] width 15 height 15
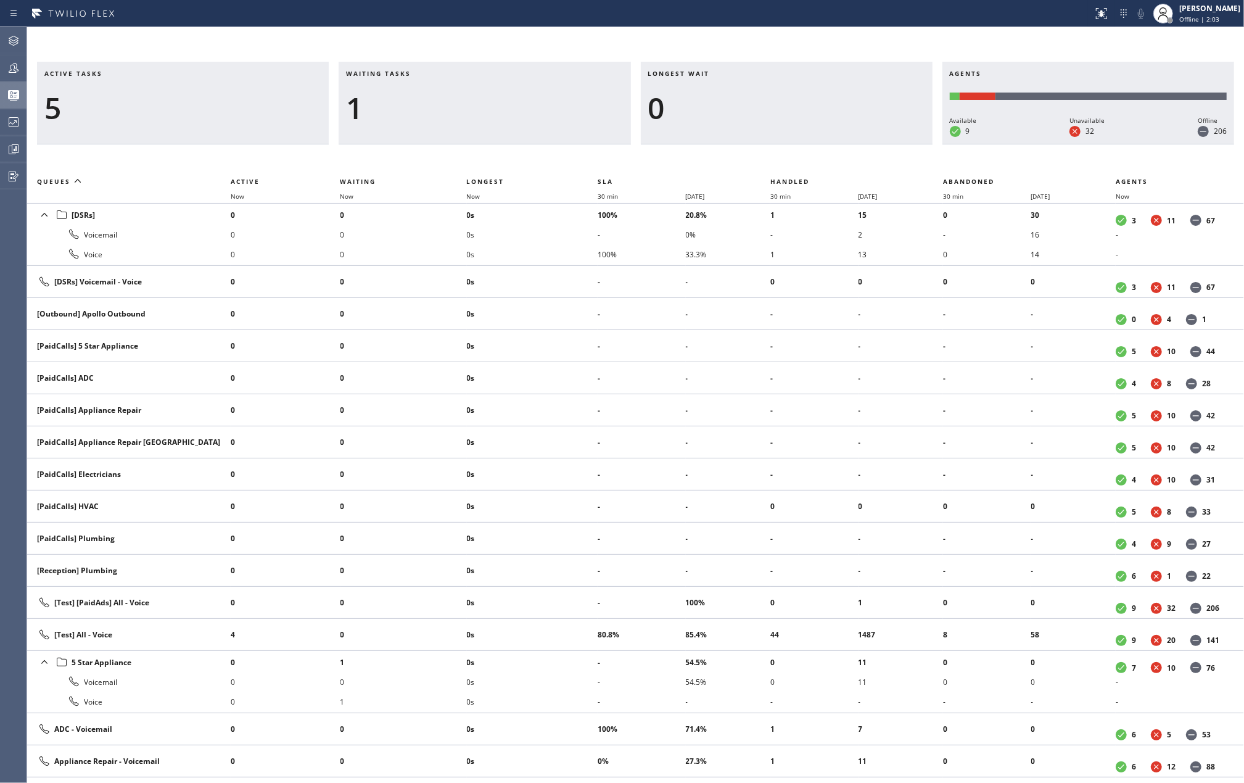
click at [709, 43] on div "Active tasks 5 Waiting tasks 1 Longest wait 0 Agents Available 9 Unavailable 32…" at bounding box center [635, 405] width 1217 height 756
click at [457, 38] on div "Active tasks 3 Waiting tasks 3 Longest wait 22s Everyone Agents Available 9 Una…" at bounding box center [635, 405] width 1217 height 756
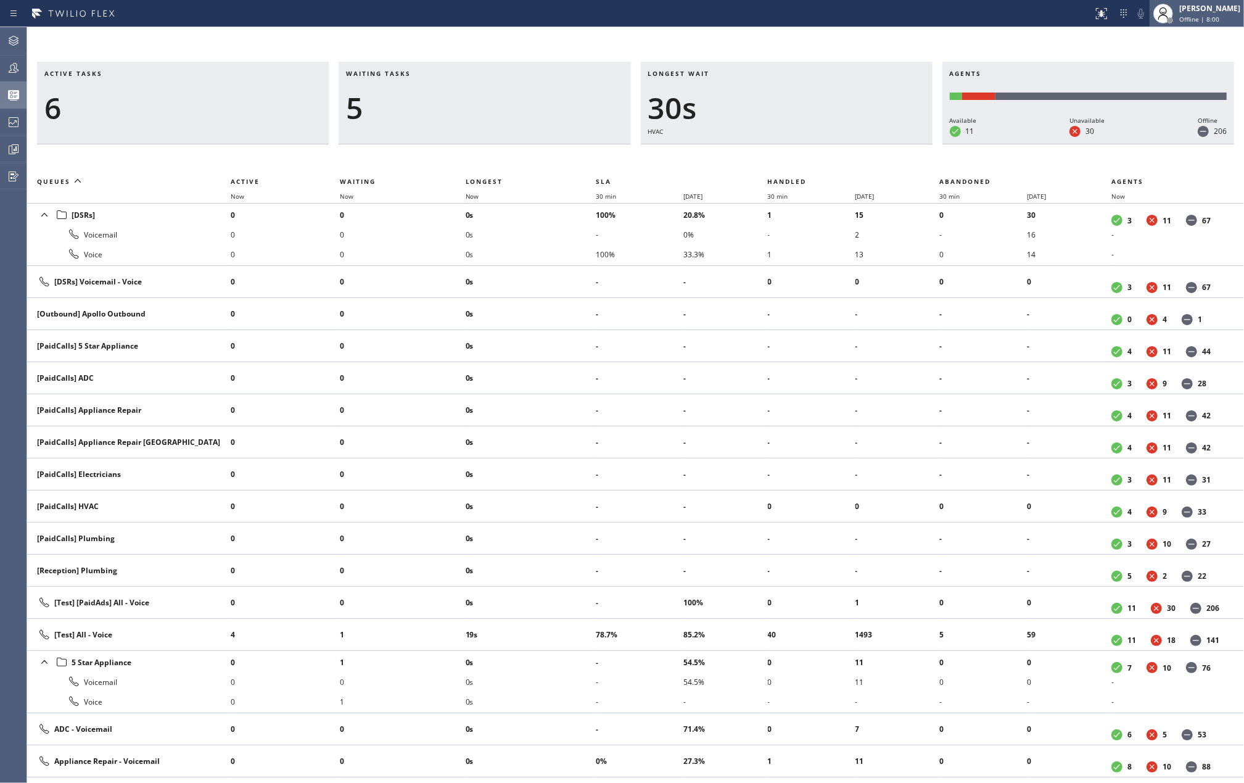
click at [1222, 10] on div "[PERSON_NAME]" at bounding box center [1209, 8] width 61 height 10
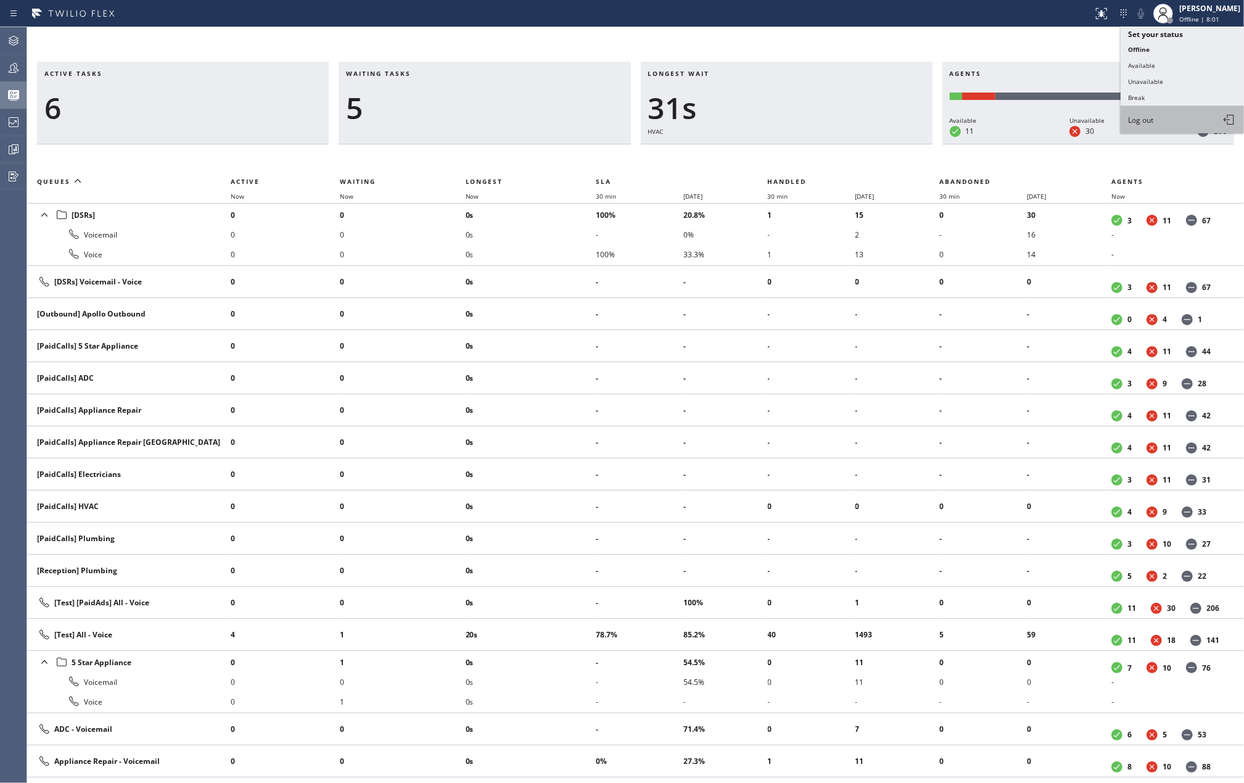
click at [1135, 118] on span "Log out" at bounding box center [1140, 120] width 25 height 10
